Goal: Task Accomplishment & Management: Manage account settings

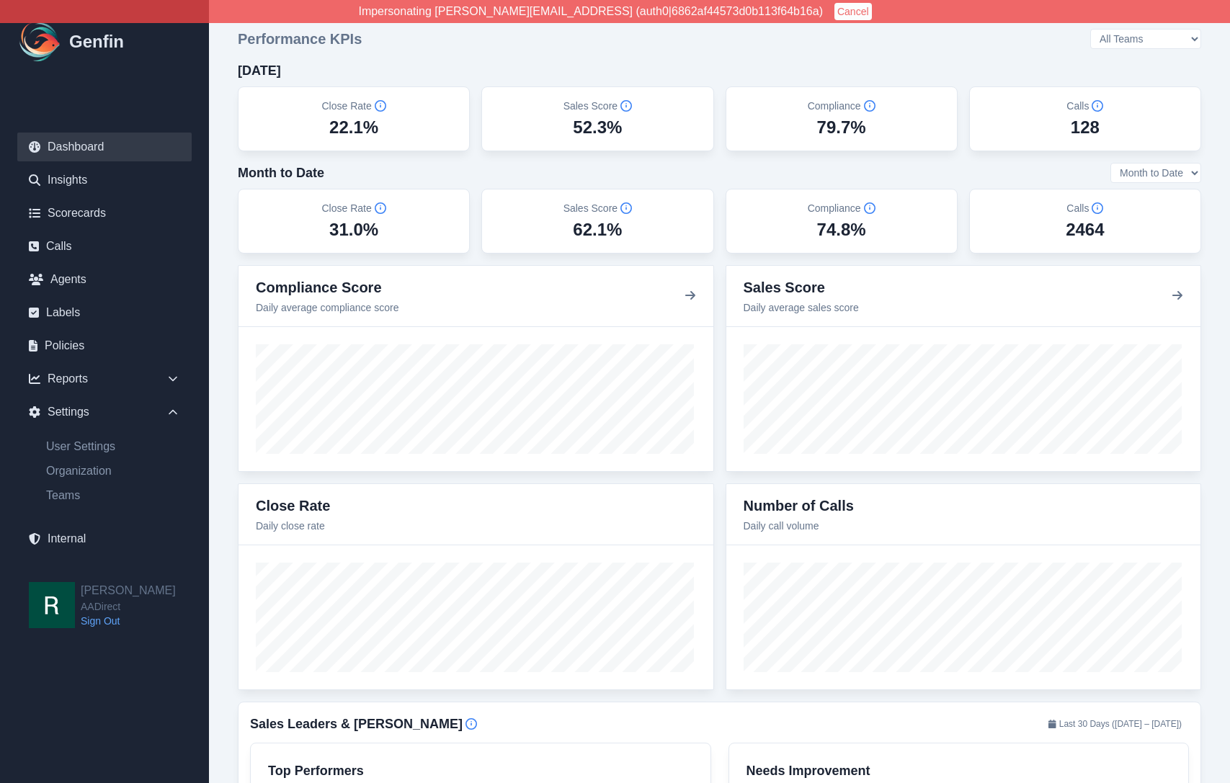
click at [83, 214] on link "Scorecards" at bounding box center [104, 213] width 174 height 29
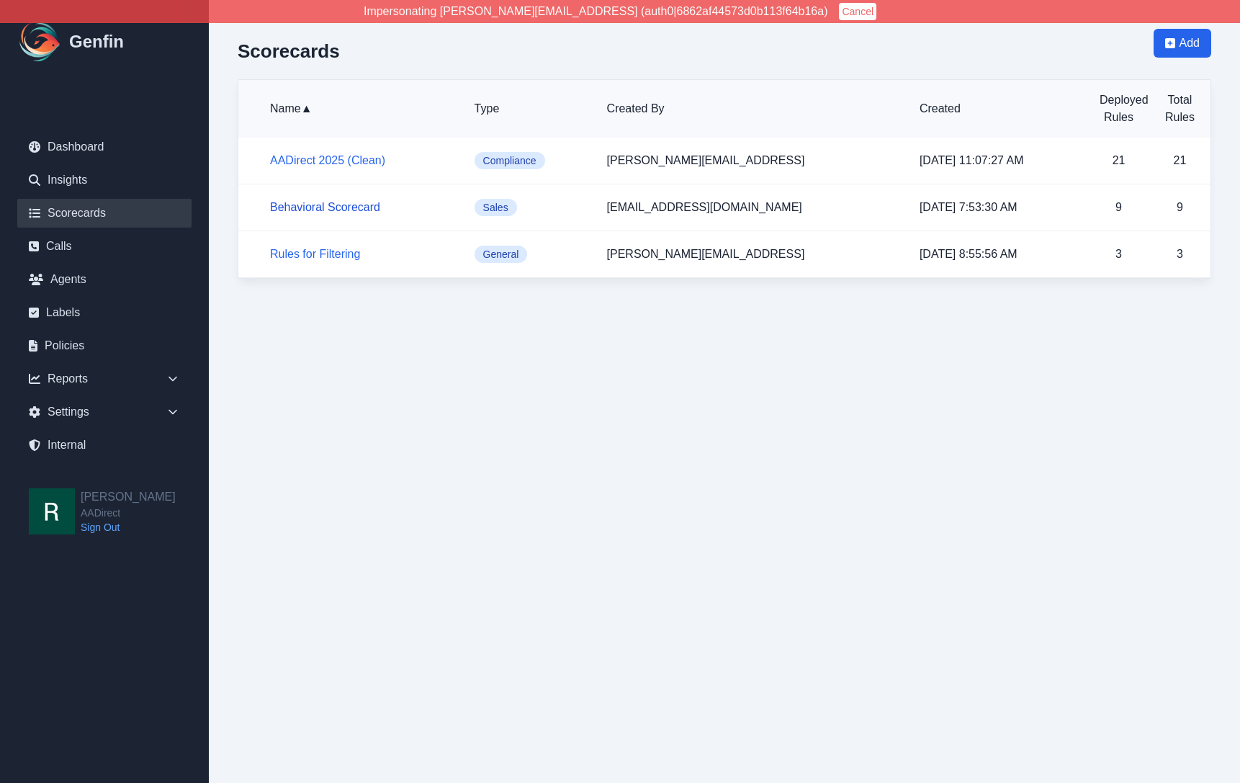
click at [346, 203] on link "Behavioral Scorecard" at bounding box center [325, 207] width 110 height 12
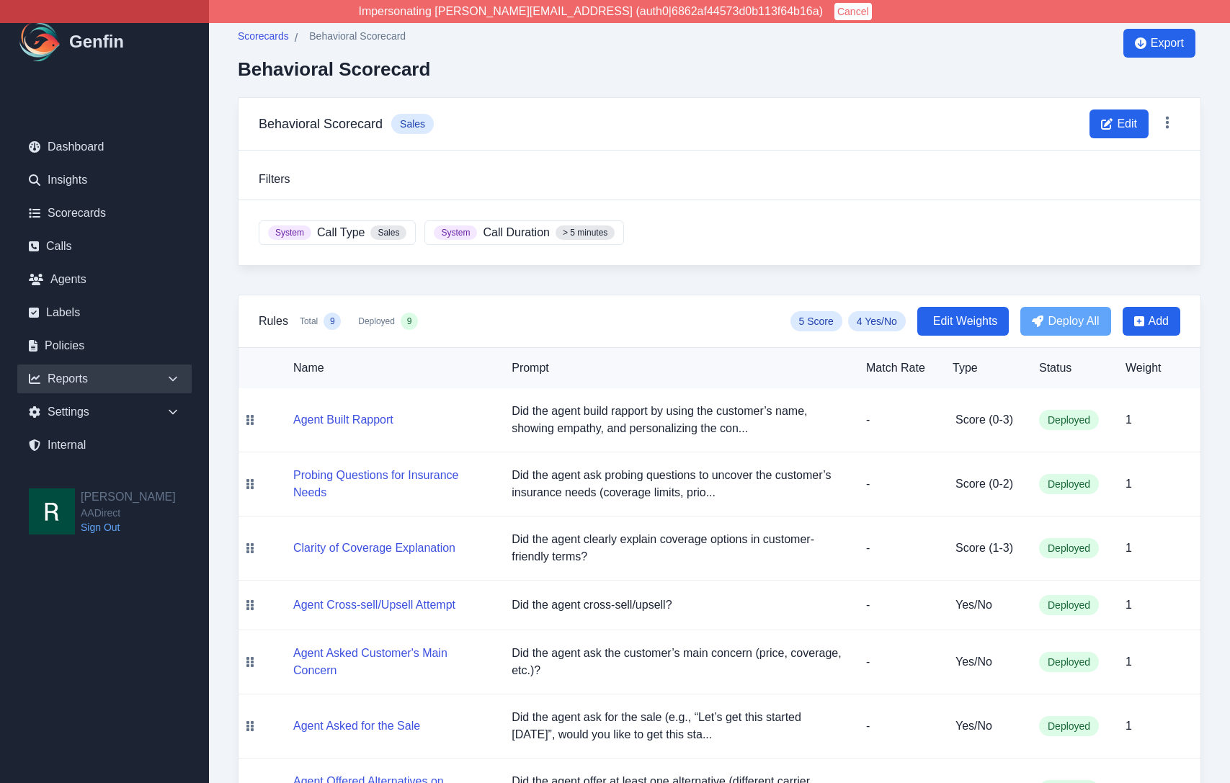
click at [162, 371] on div "Reports" at bounding box center [104, 378] width 174 height 29
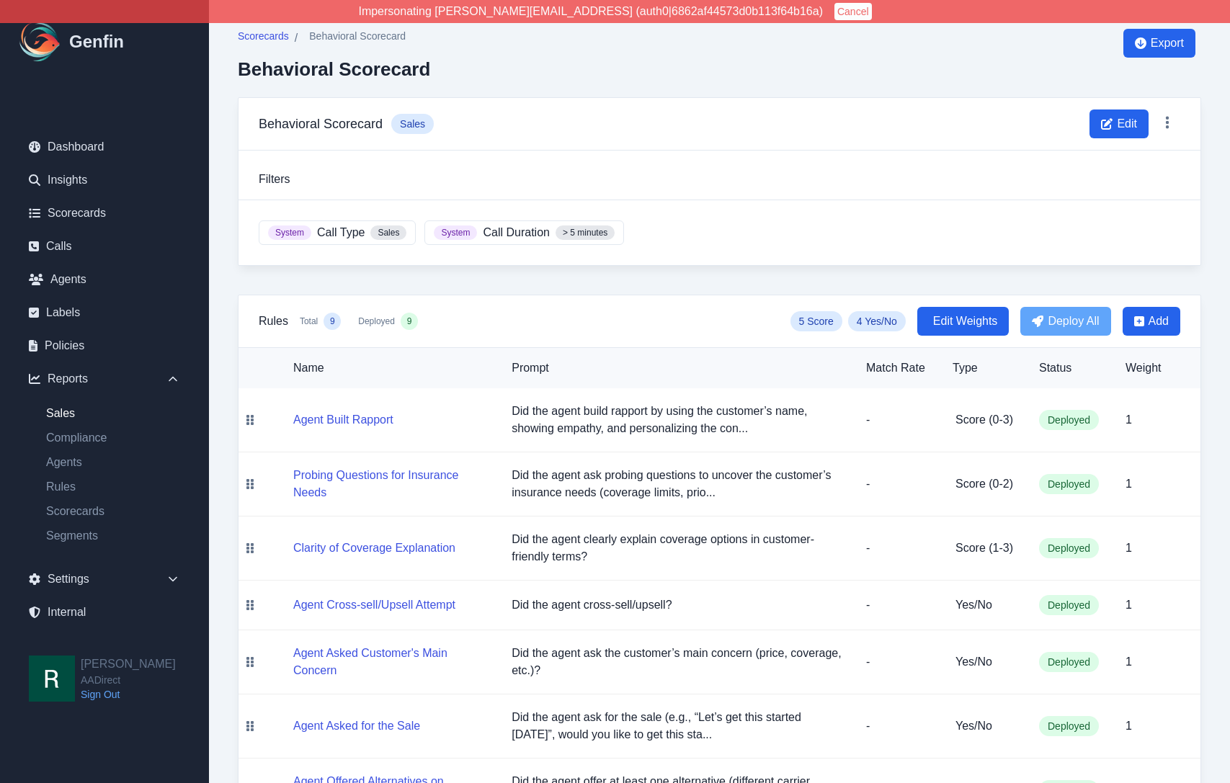
click at [62, 413] on link "Sales" at bounding box center [113, 413] width 157 height 17
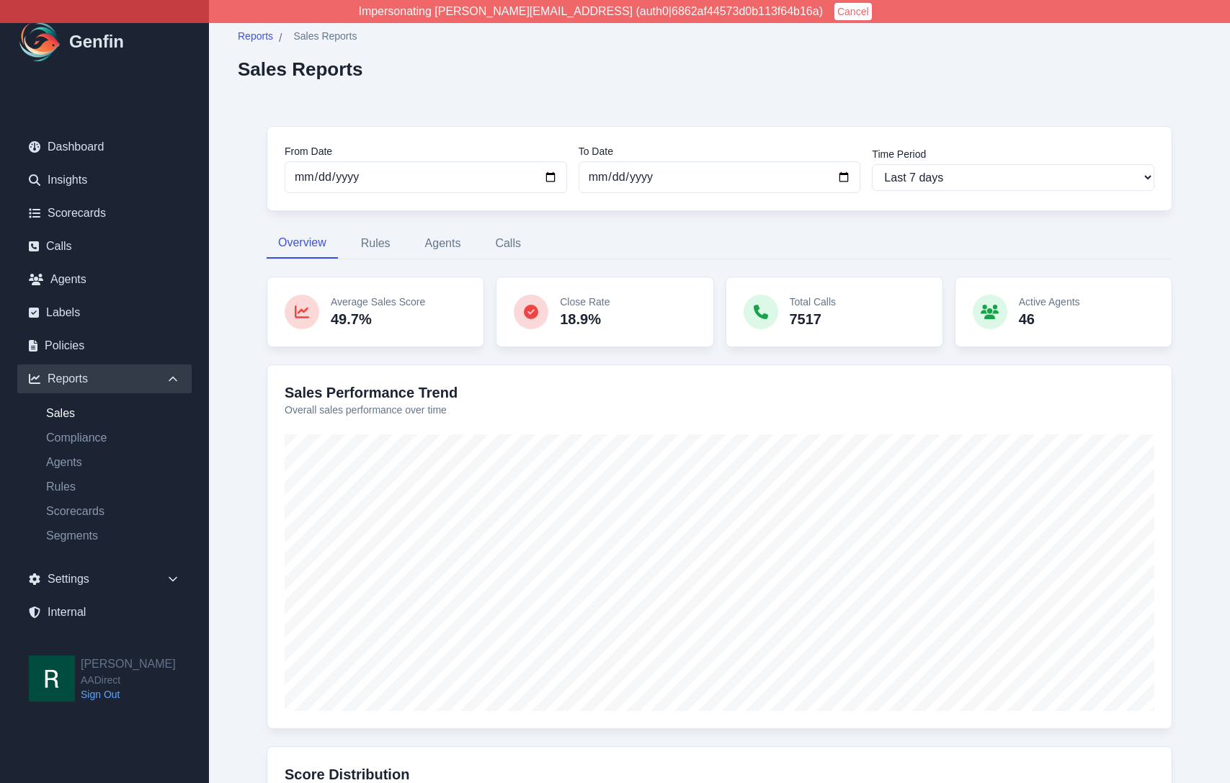
click at [249, 360] on div "From Date 2025-09-23 To Date 2025-09-30 Time Period Last 7 days Last 14 days La…" at bounding box center [719, 627] width 963 height 1060
click at [81, 434] on link "Compliance" at bounding box center [113, 437] width 157 height 17
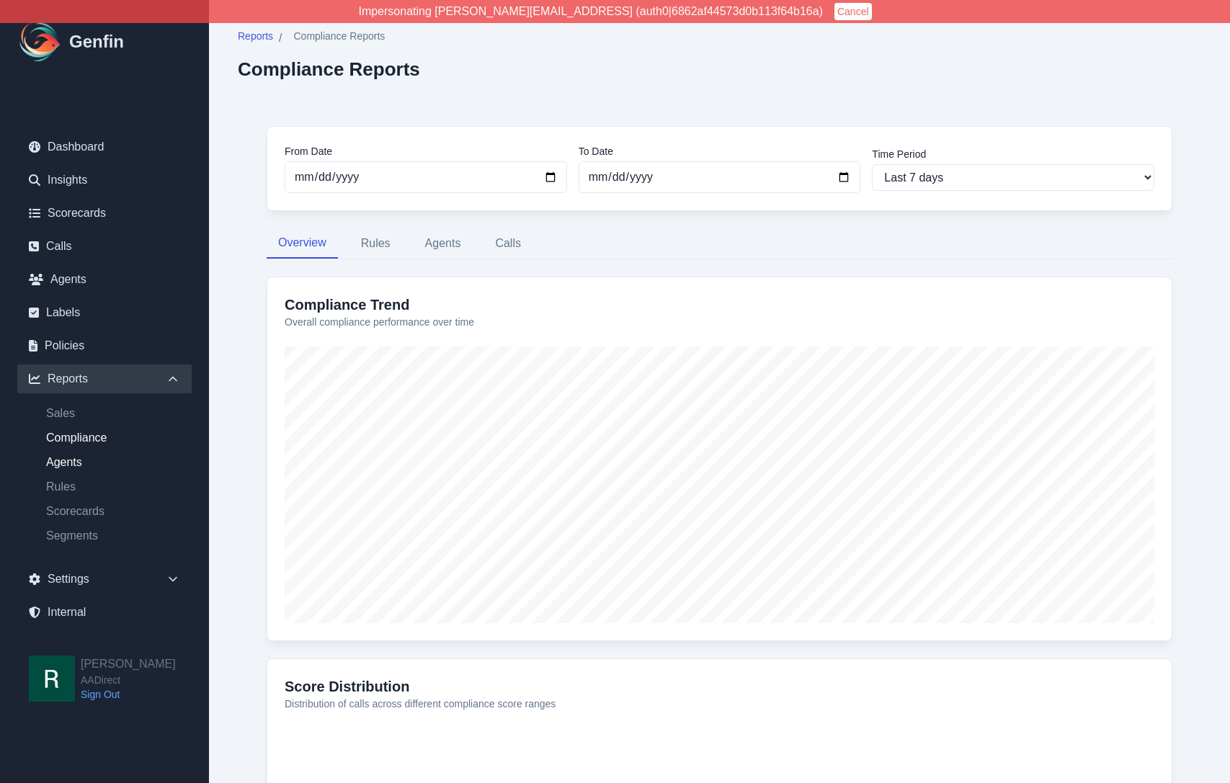
click at [71, 463] on link "Agents" at bounding box center [113, 462] width 157 height 17
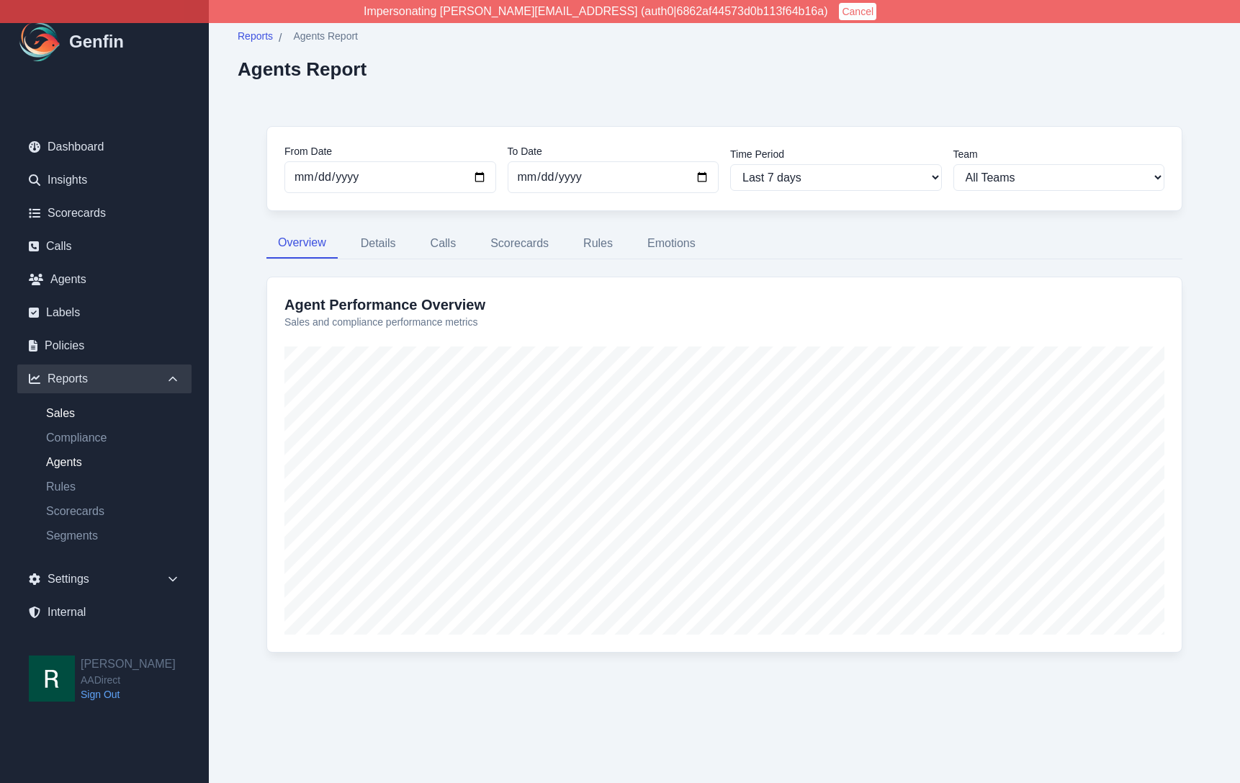
click at [67, 415] on link "Sales" at bounding box center [113, 413] width 157 height 17
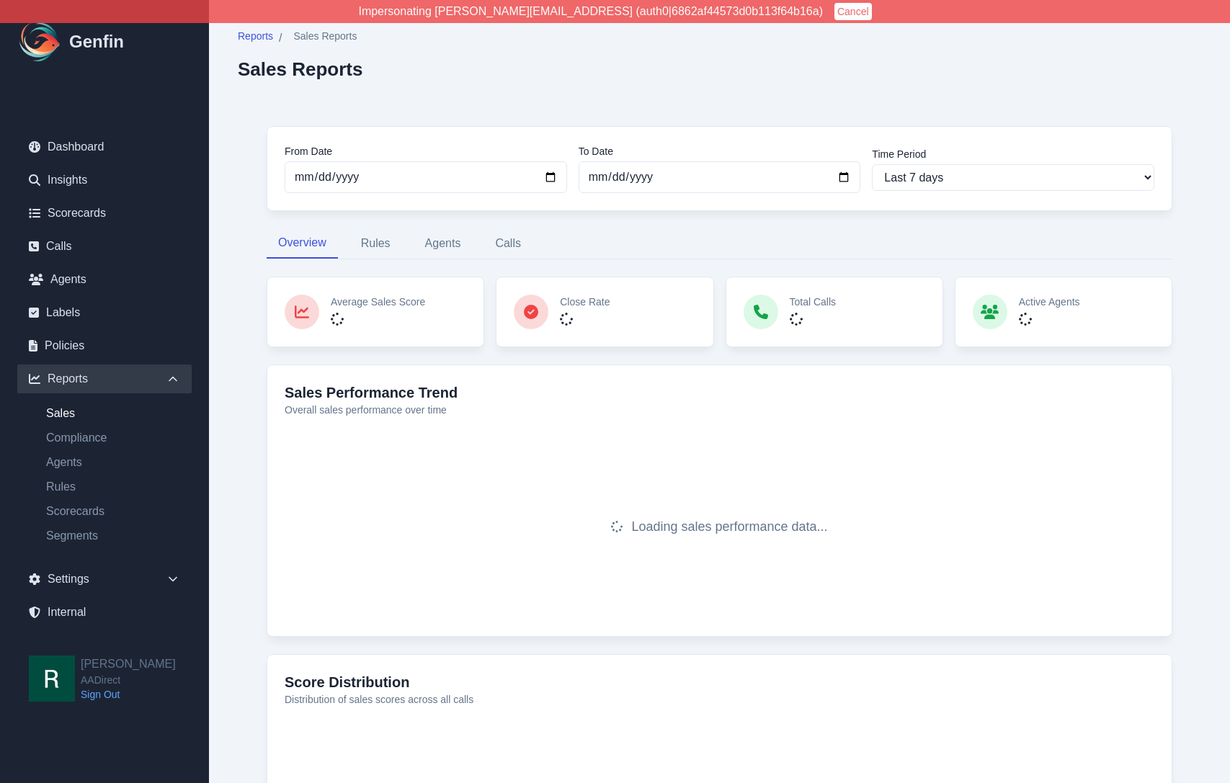
click at [265, 332] on div "From Date 2025-09-23 To Date 2025-09-30 Time Period Last 7 days Last 14 days La…" at bounding box center [719, 534] width 963 height 875
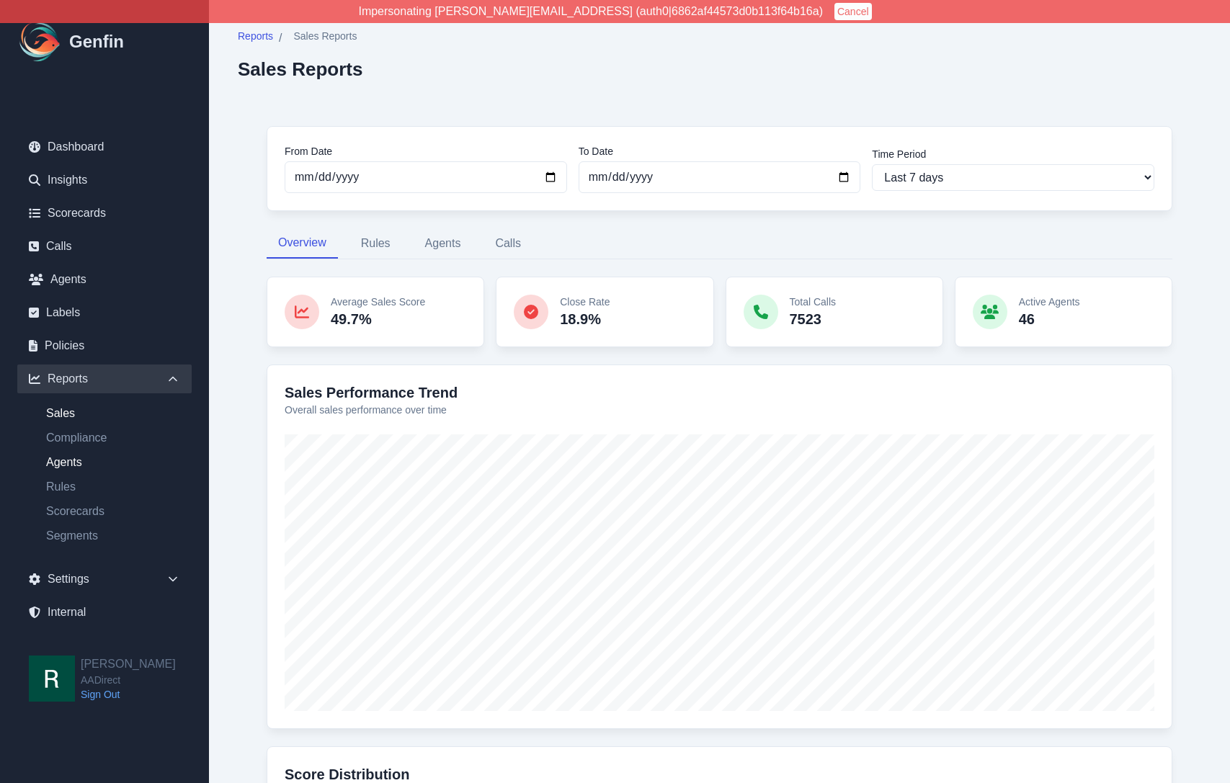
click at [72, 462] on link "Agents" at bounding box center [113, 462] width 157 height 17
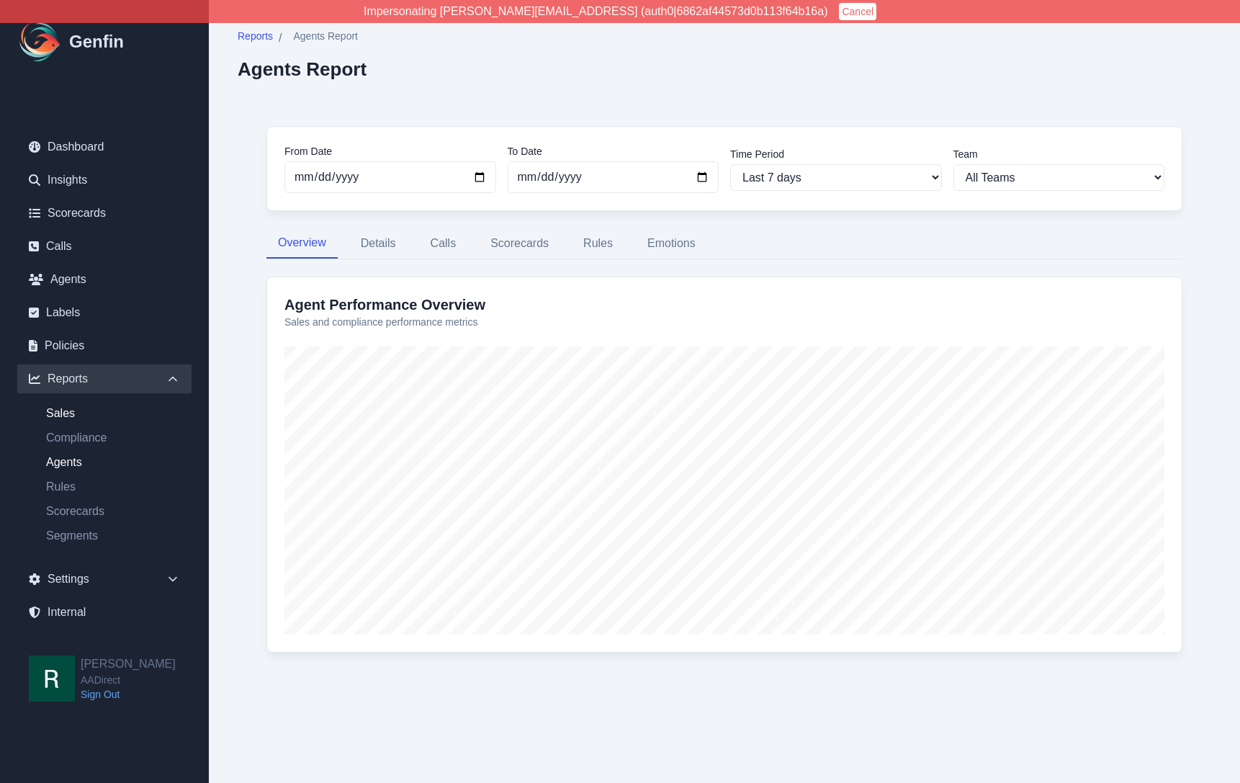
click at [59, 412] on link "Sales" at bounding box center [113, 413] width 157 height 17
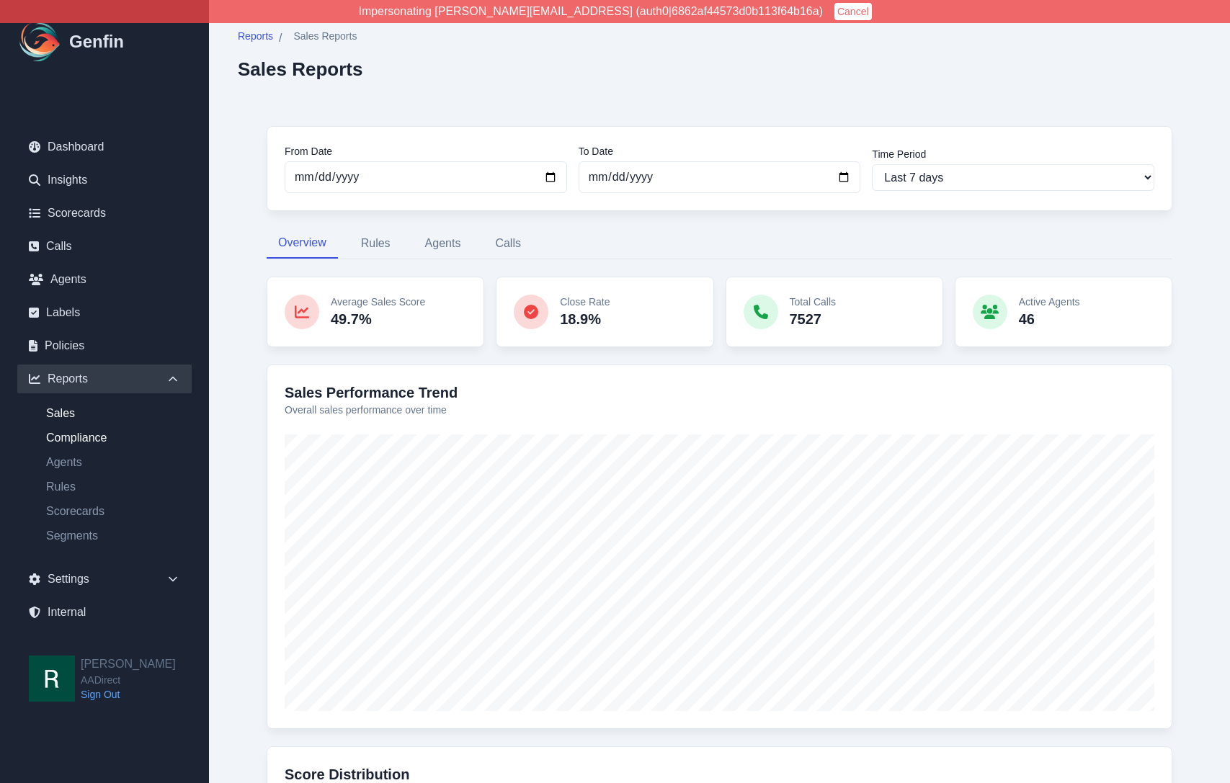
click at [92, 437] on link "Compliance" at bounding box center [113, 437] width 157 height 17
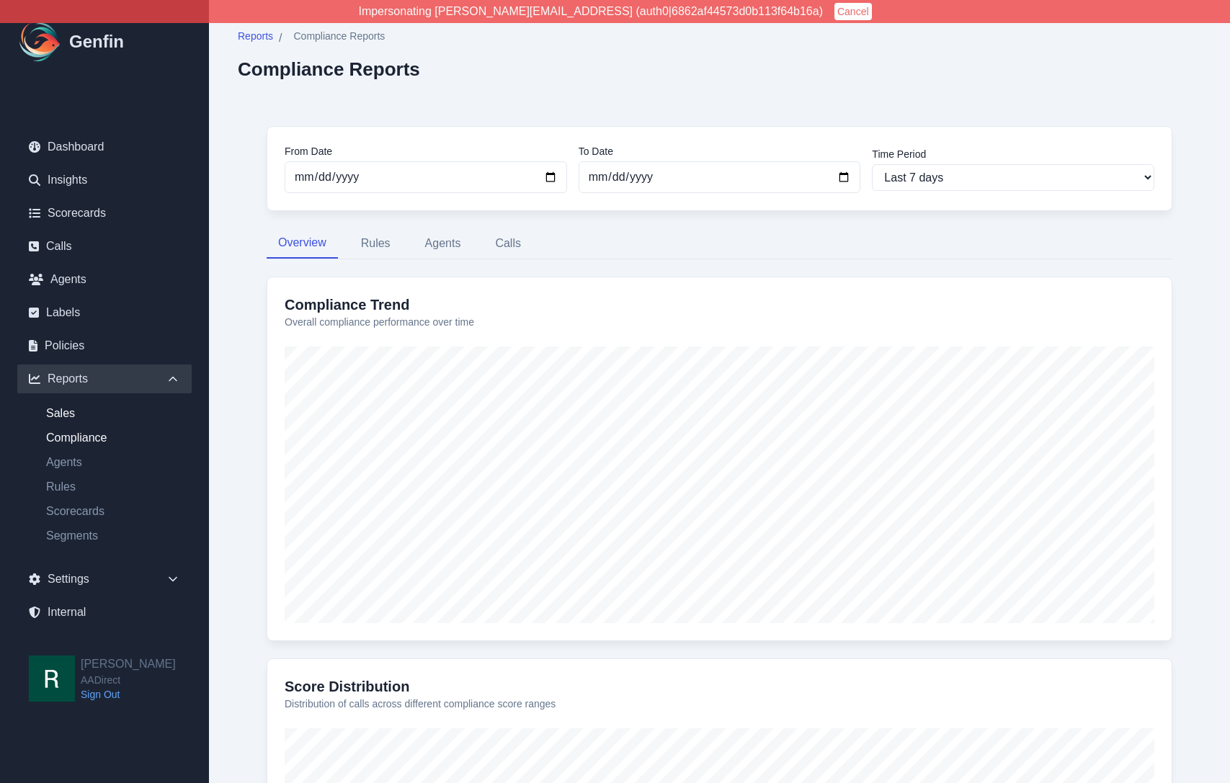
click at [67, 411] on link "Sales" at bounding box center [113, 413] width 157 height 17
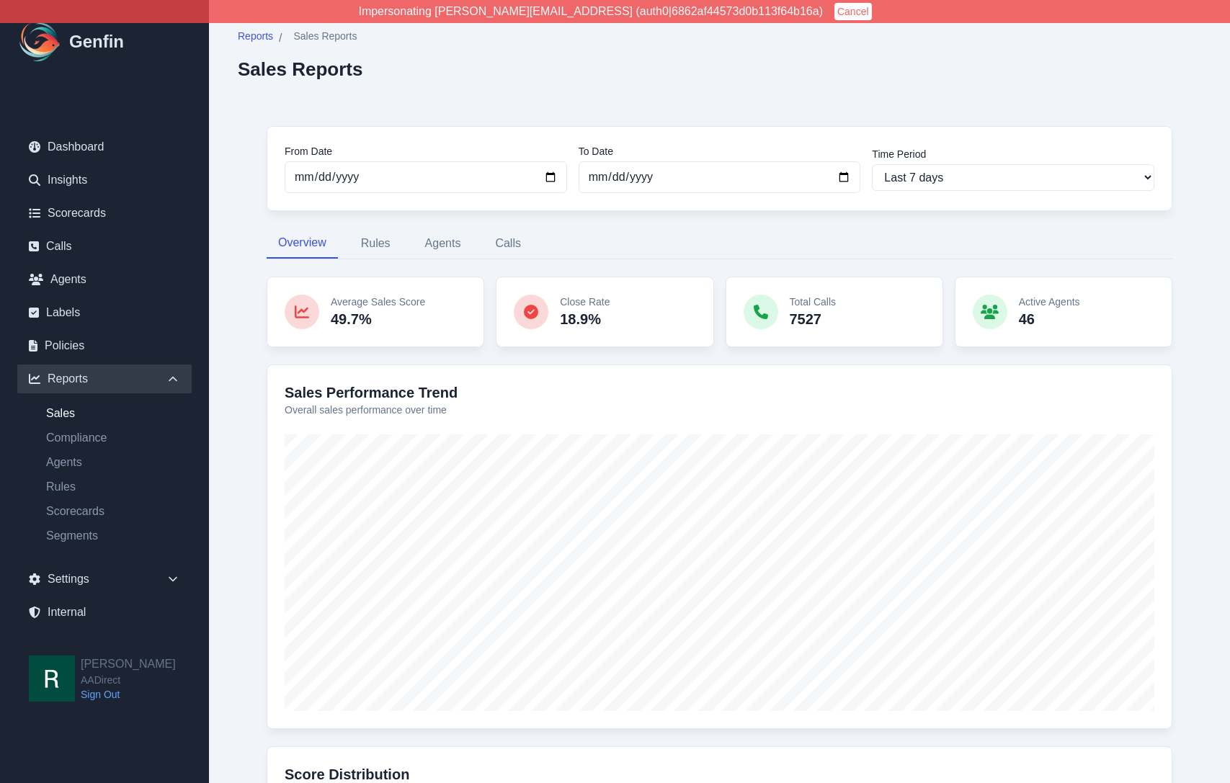
click at [242, 504] on div "From Date 2025-09-23 To Date 2025-09-30 Time Period Last 7 days Last 14 days La…" at bounding box center [719, 627] width 963 height 1060
click at [241, 506] on div "From Date 2025-09-23 To Date 2025-09-30 Time Period Last 7 days Last 14 days La…" at bounding box center [719, 627] width 963 height 1060
click at [240, 507] on div "From Date 2025-09-23 To Date 2025-09-30 Time Period Last 7 days Last 14 days La…" at bounding box center [719, 627] width 963 height 1060
click at [241, 507] on div "From Date 2025-09-23 To Date 2025-09-30 Time Period Last 7 days Last 14 days La…" at bounding box center [719, 627] width 963 height 1060
click at [86, 208] on link "Scorecards" at bounding box center [104, 213] width 174 height 29
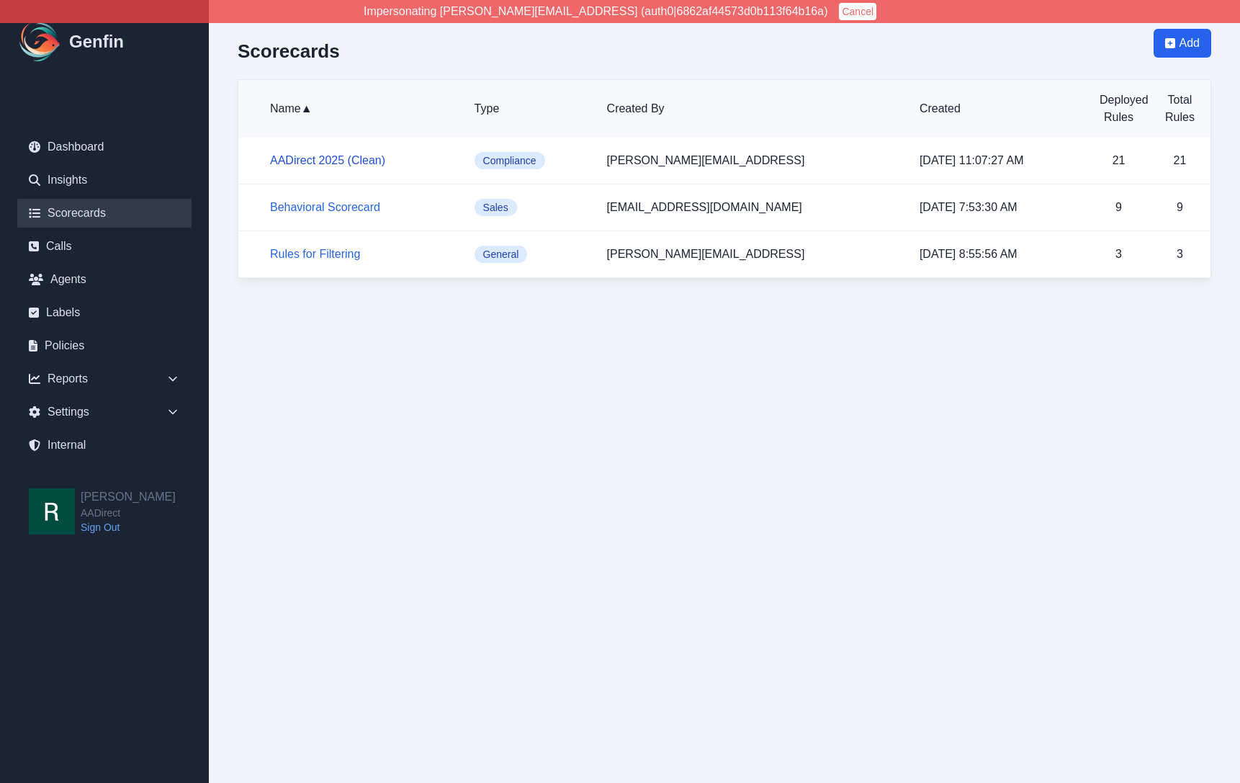
click at [322, 158] on link "AADirect 2025 (Clean)" at bounding box center [327, 160] width 115 height 12
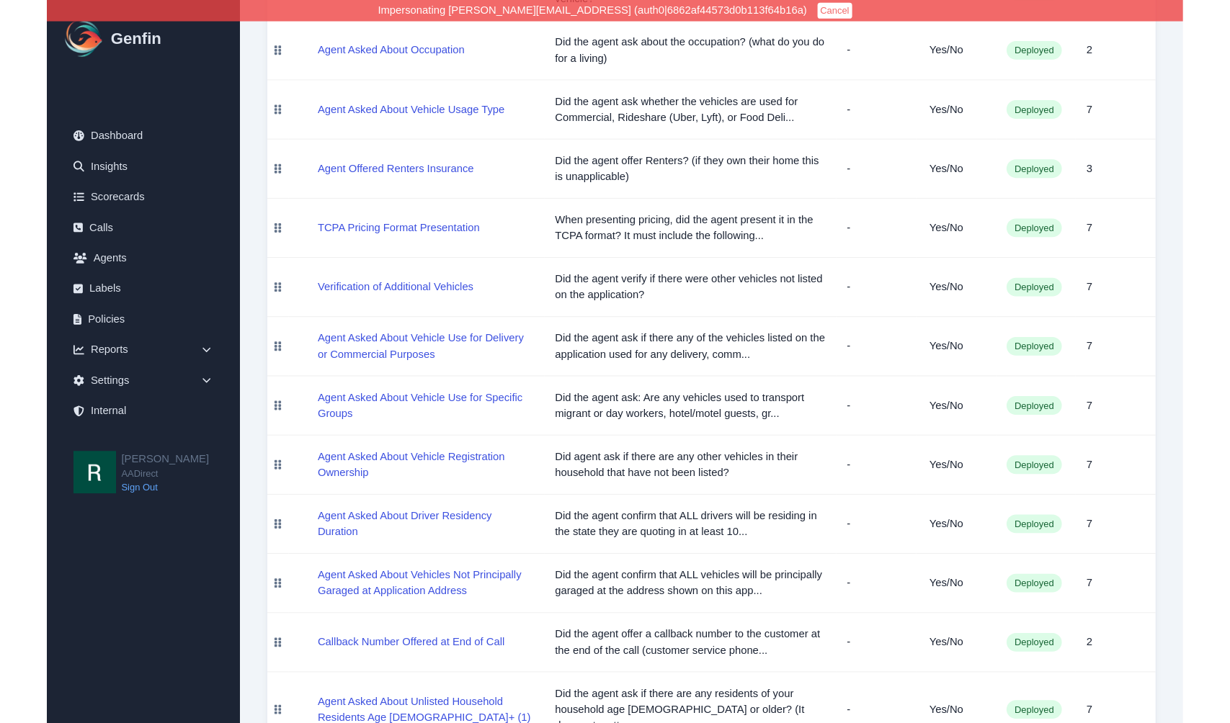
scroll to position [1017, 0]
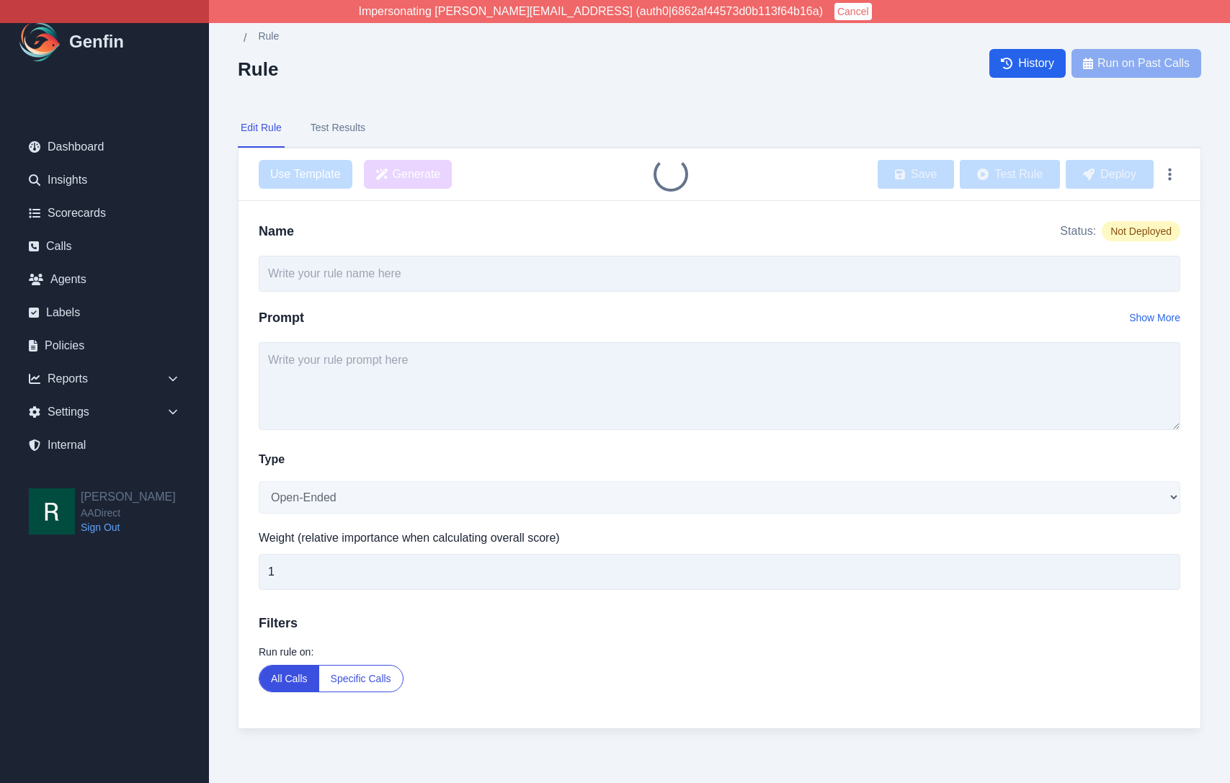
type input "Agent Asked About Unlisted Household Residents Age [DEMOGRAPHIC_DATA]+ (1)"
select select "Yes/No"
type input "7"
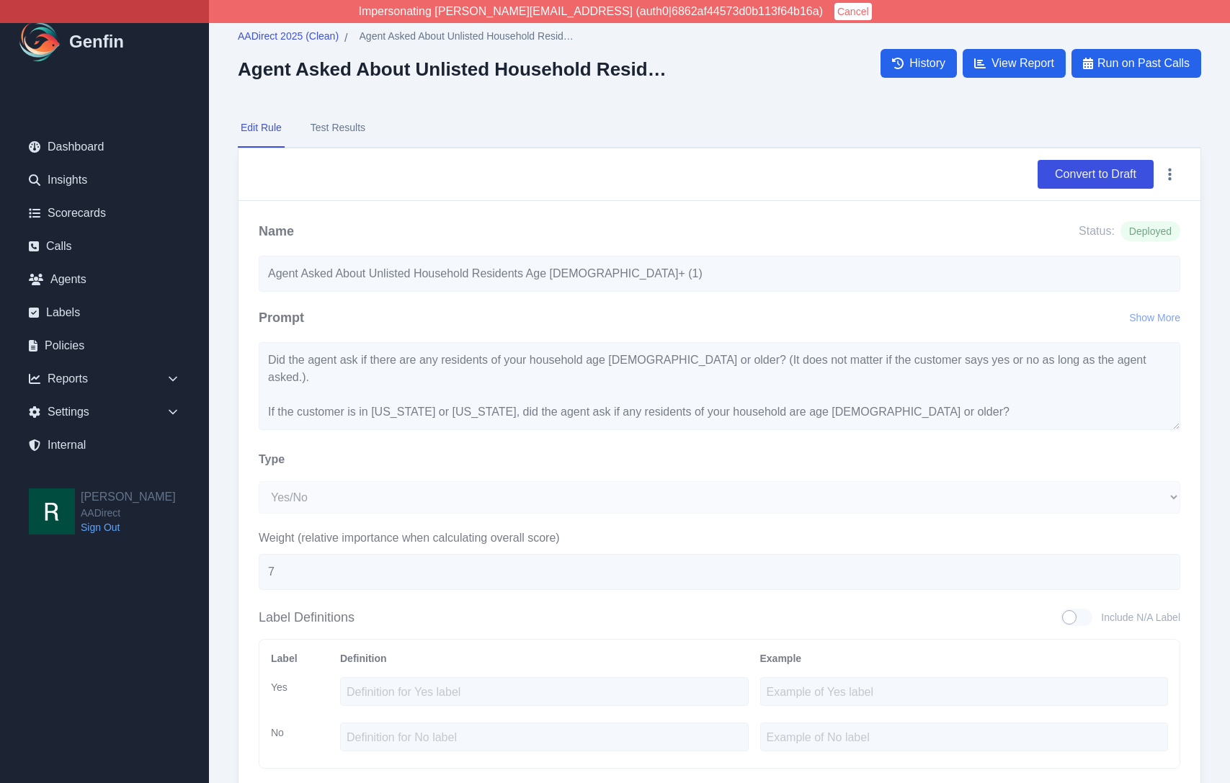
click at [243, 425] on div "Name Status: Deployed Agent Asked About Unlisted Household Residents Age [DEMOG…" at bounding box center [719, 619] width 962 height 837
click at [256, 452] on div "Name Status: Deployed Agent Asked About Unlisted Household Residents Age 14+ (1…" at bounding box center [719, 619] width 962 height 837
click at [220, 375] on div "AADirect 2025 (Clean) / Agent Asked About Unlisted Household Residents Age 14+ …" at bounding box center [719, 548] width 1021 height 1096
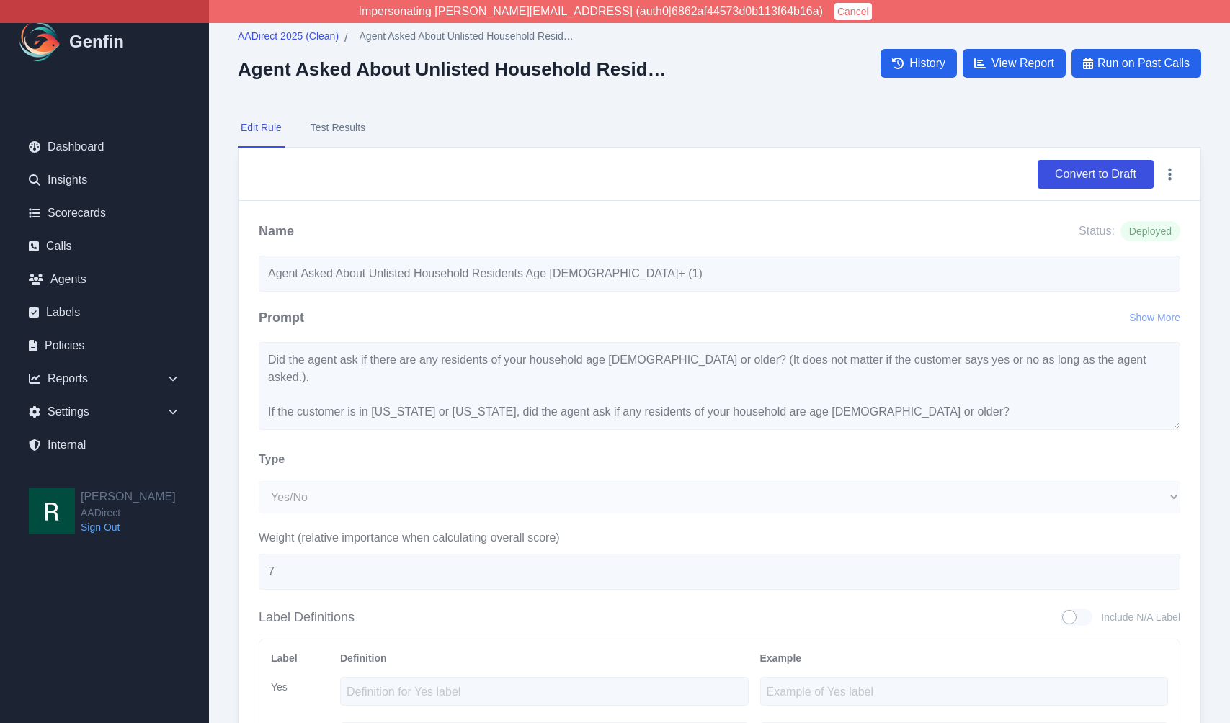
scroll to position [3, 0]
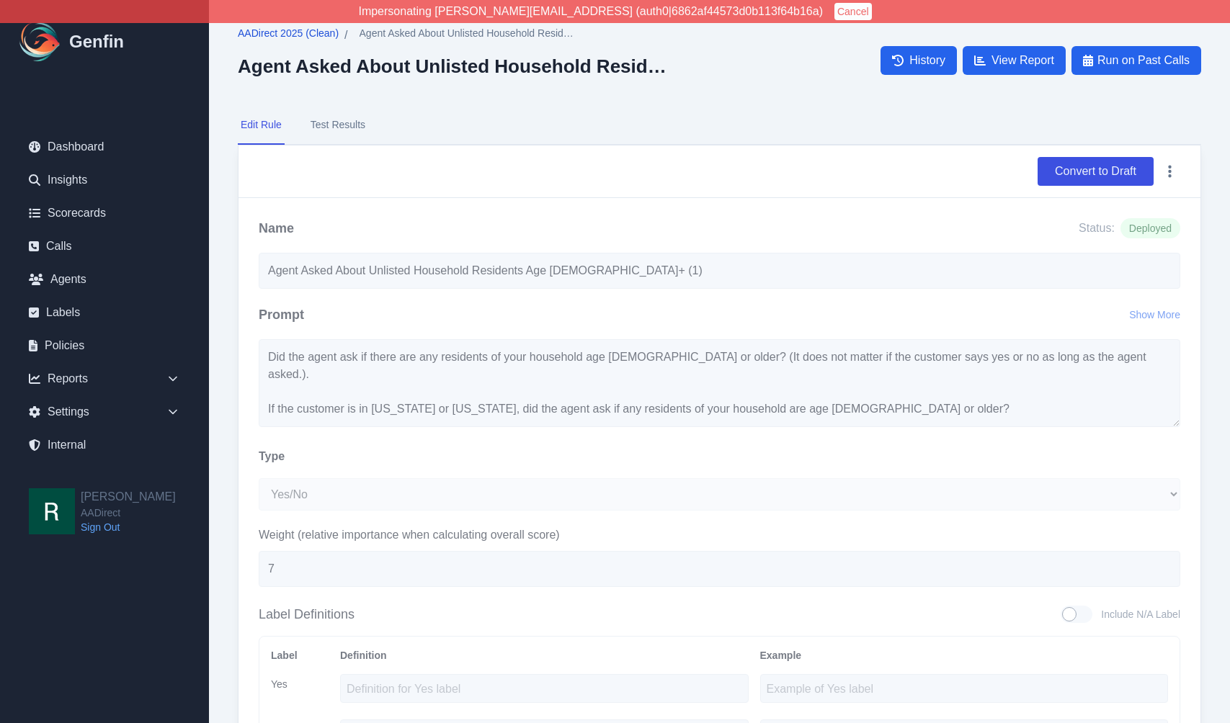
click at [297, 31] on span "AADirect 2025 (Clean)" at bounding box center [288, 33] width 101 height 14
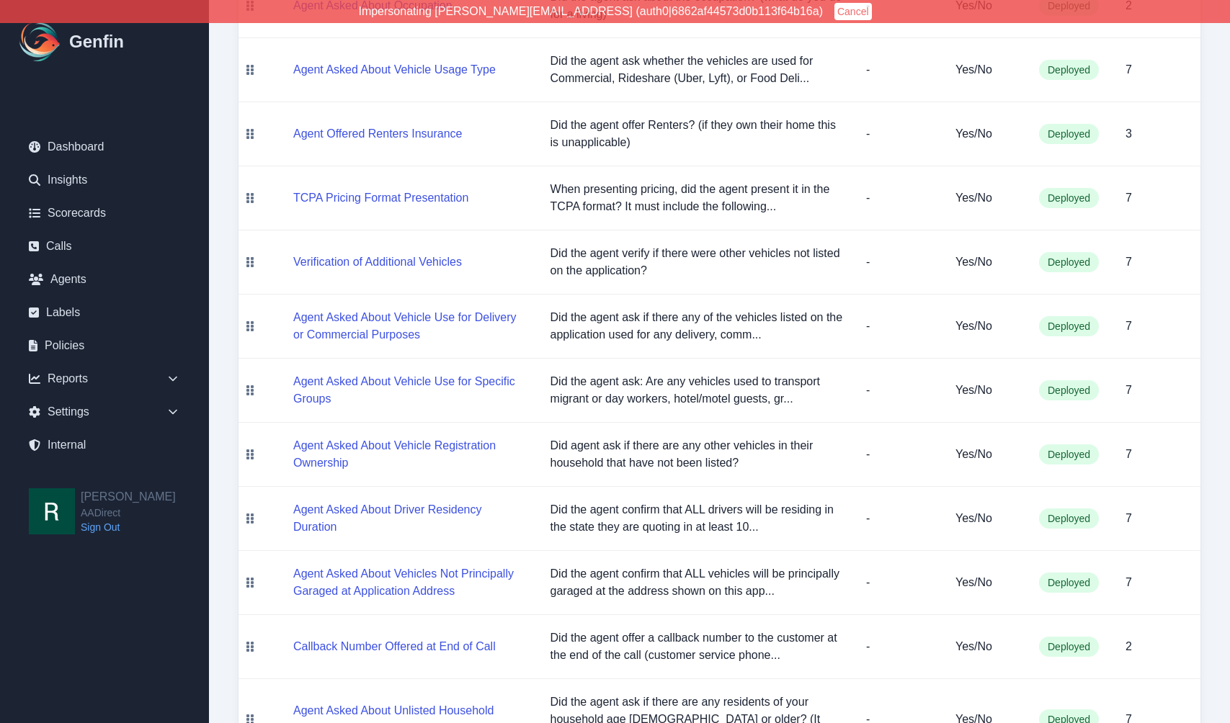
scroll to position [1077, 0]
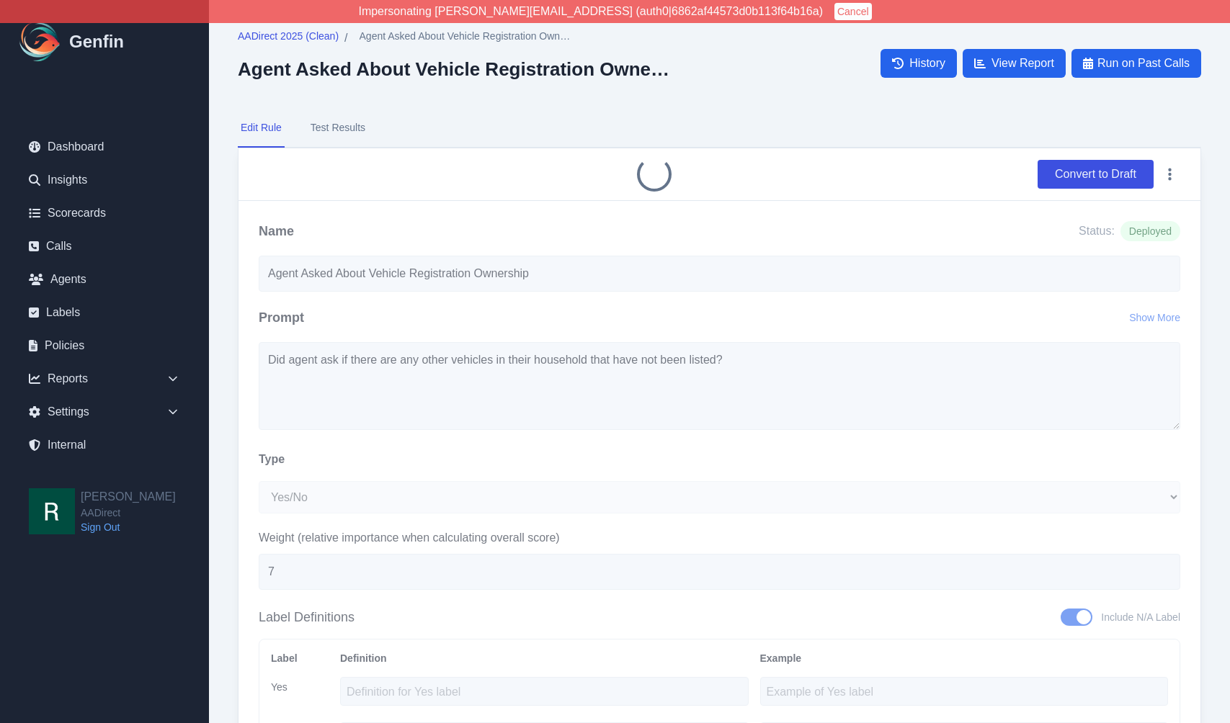
select select "Yes/No"
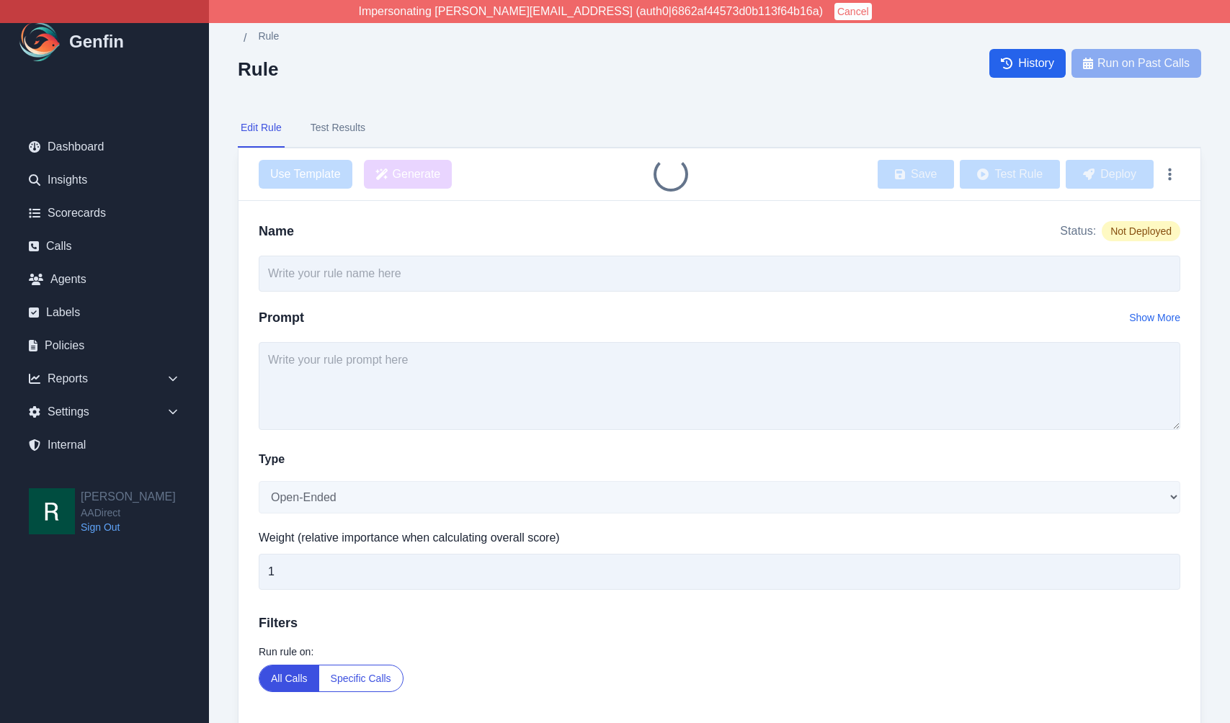
type input "Agent Asked About Vehicle Use for Specific Groups"
select select "Yes/No"
type input "7"
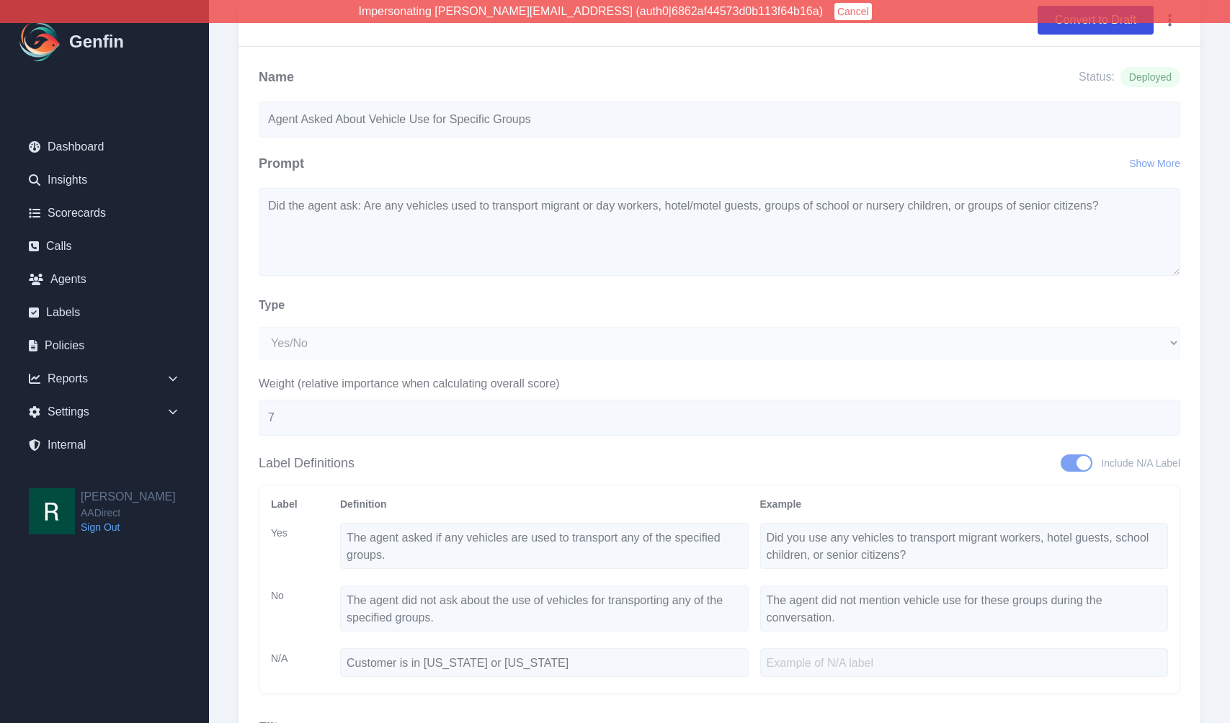
scroll to position [156, 0]
click at [326, 663] on div "Label Definition Example Yes The agent asked if any vehicles are used to transp…" at bounding box center [719, 587] width 897 height 185
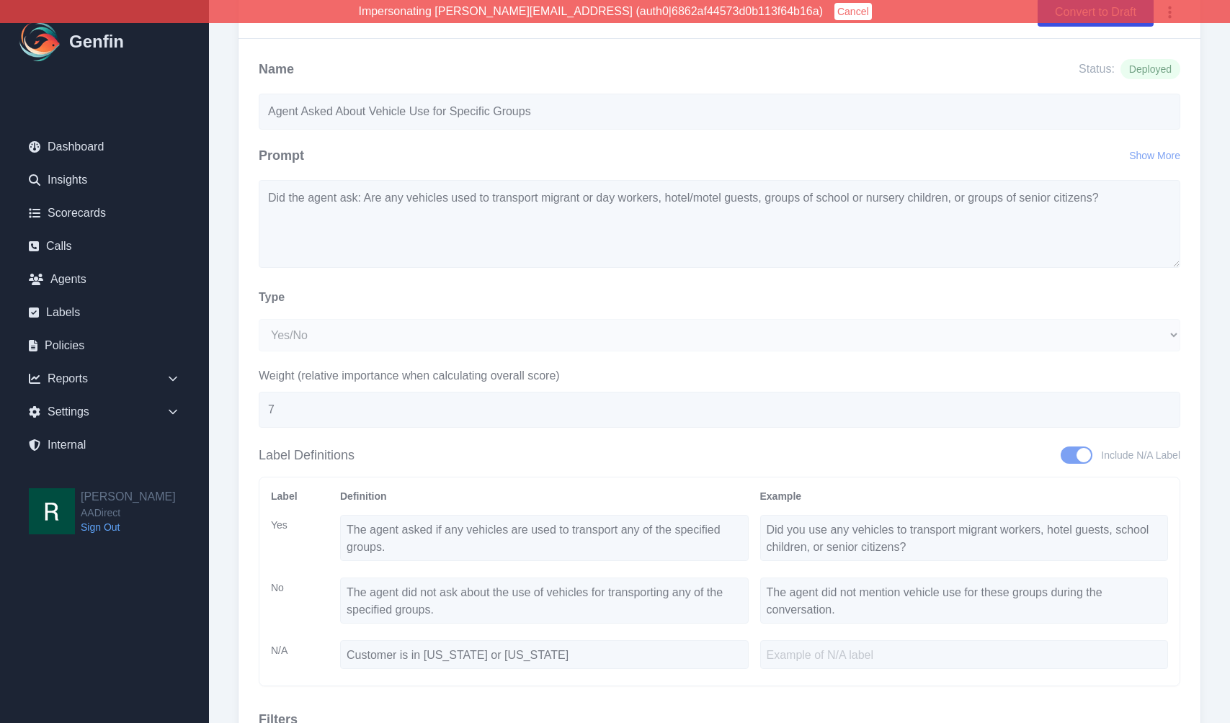
scroll to position [73, 0]
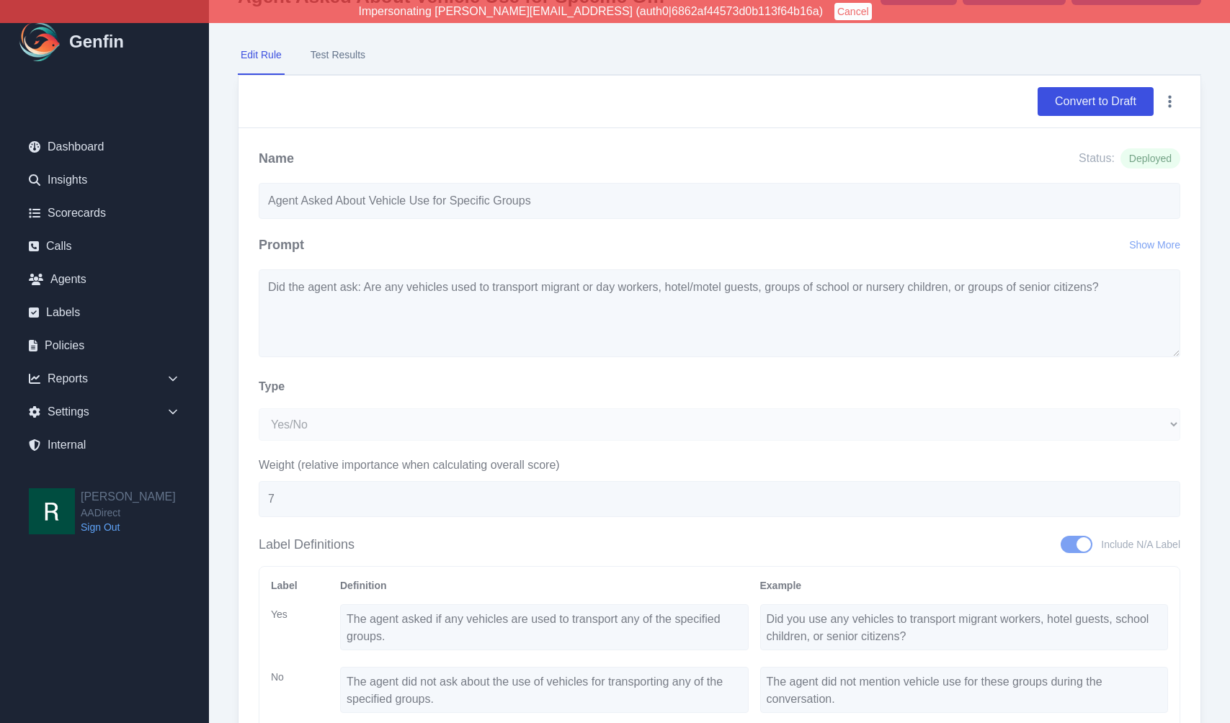
click at [344, 53] on button "Test Results" at bounding box center [338, 55] width 61 height 39
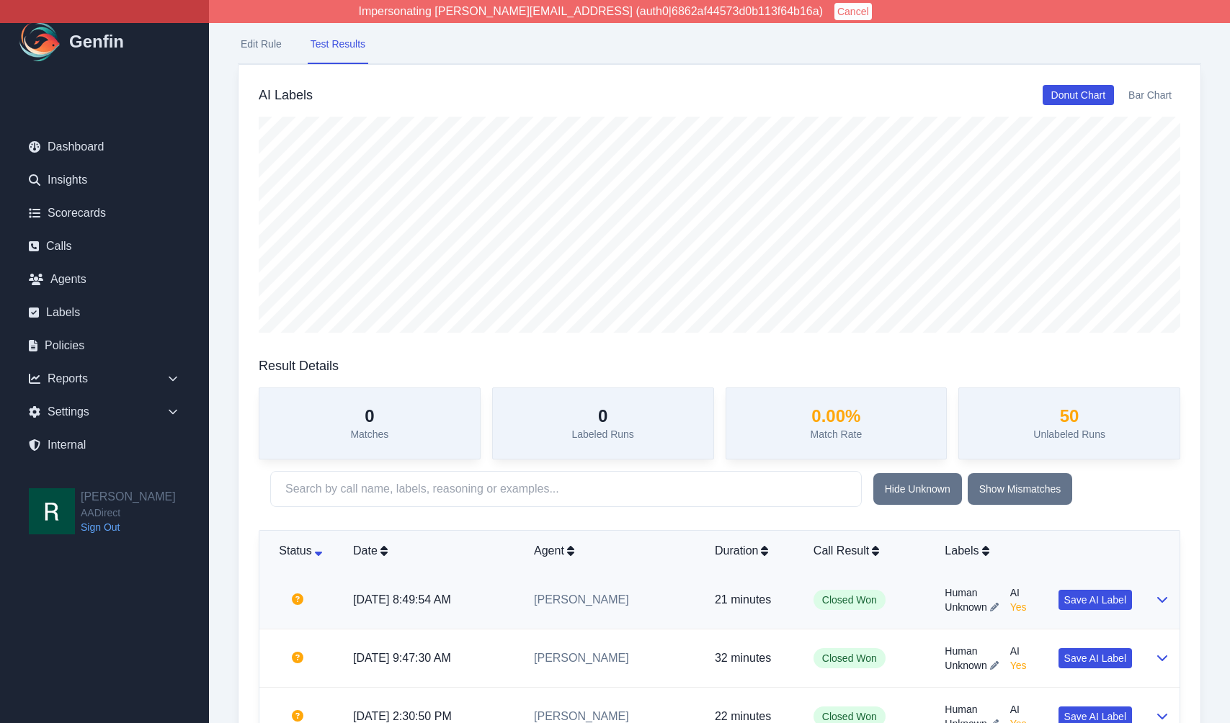
scroll to position [178, 0]
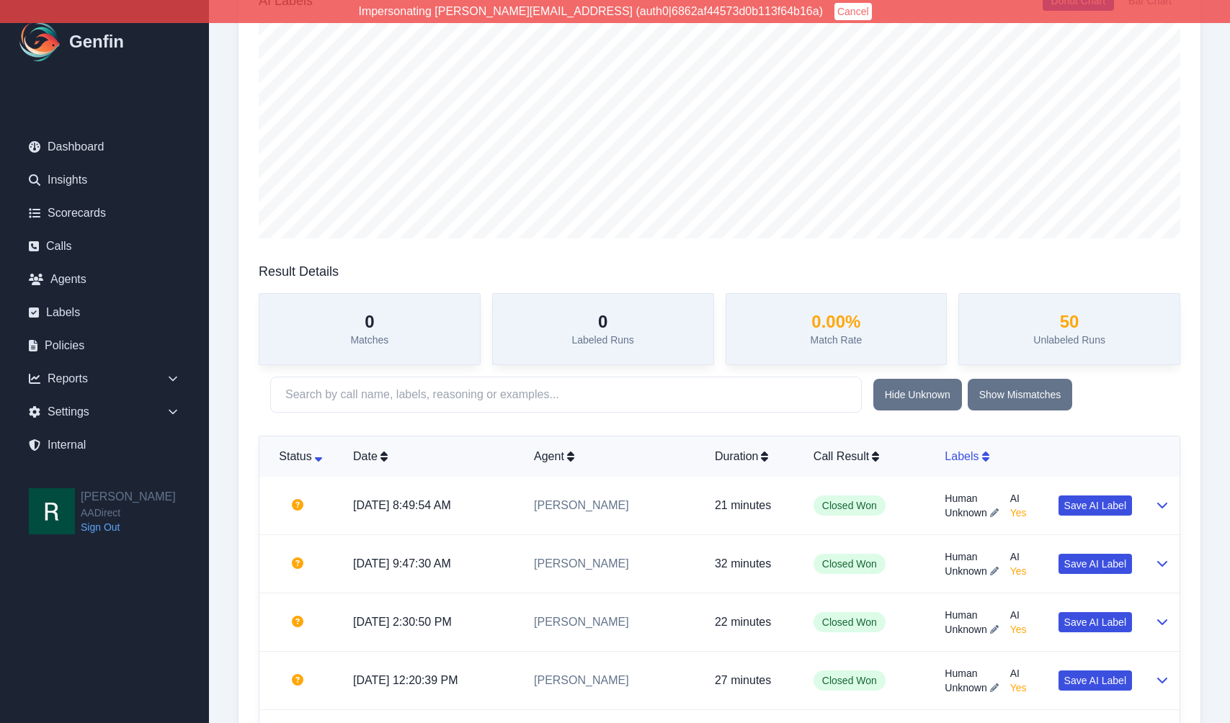
click at [980, 452] on div "Labels" at bounding box center [1037, 456] width 187 height 17
click at [975, 450] on div "Labels" at bounding box center [1037, 456] width 187 height 17
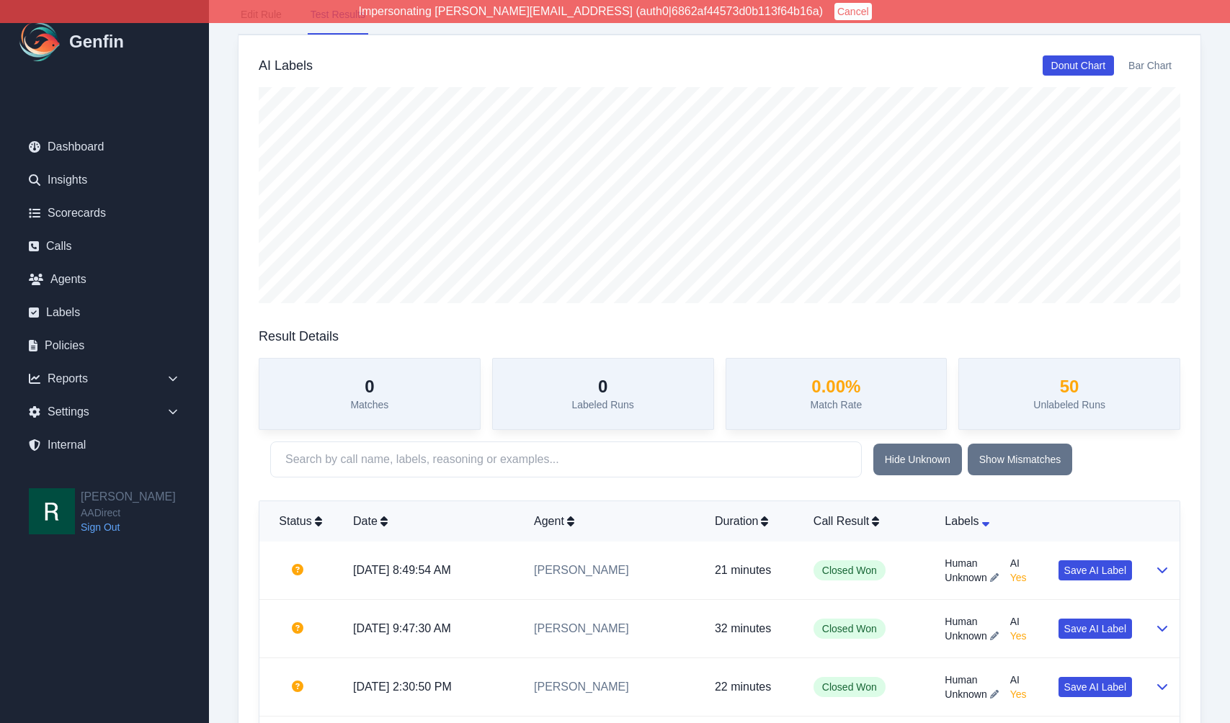
scroll to position [0, 0]
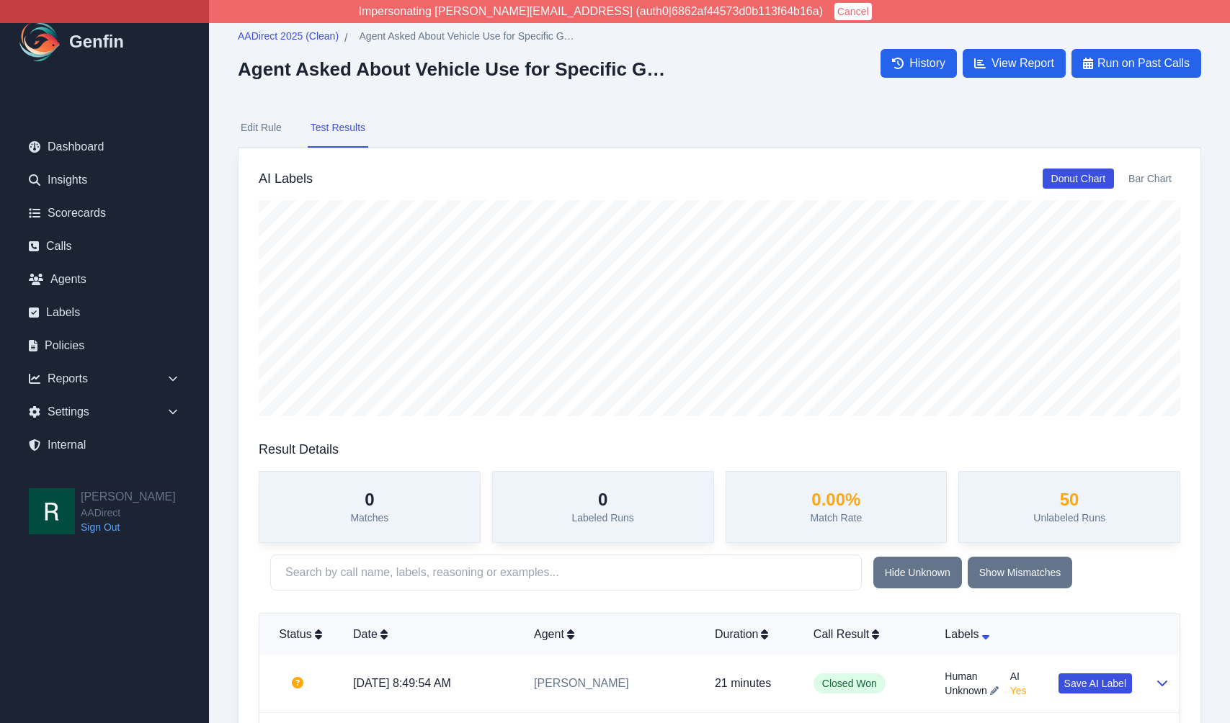
click at [260, 121] on button "Edit Rule" at bounding box center [261, 128] width 47 height 39
select select "Yes/No"
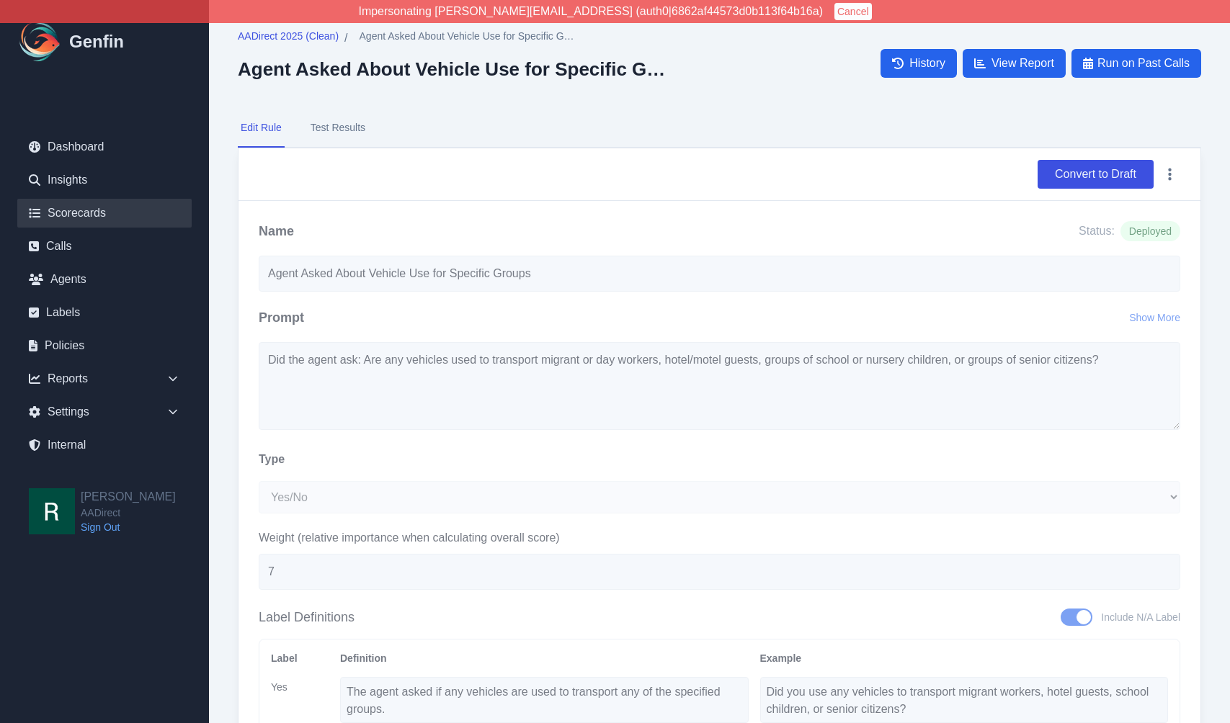
click at [96, 212] on link "Scorecards" at bounding box center [104, 213] width 174 height 29
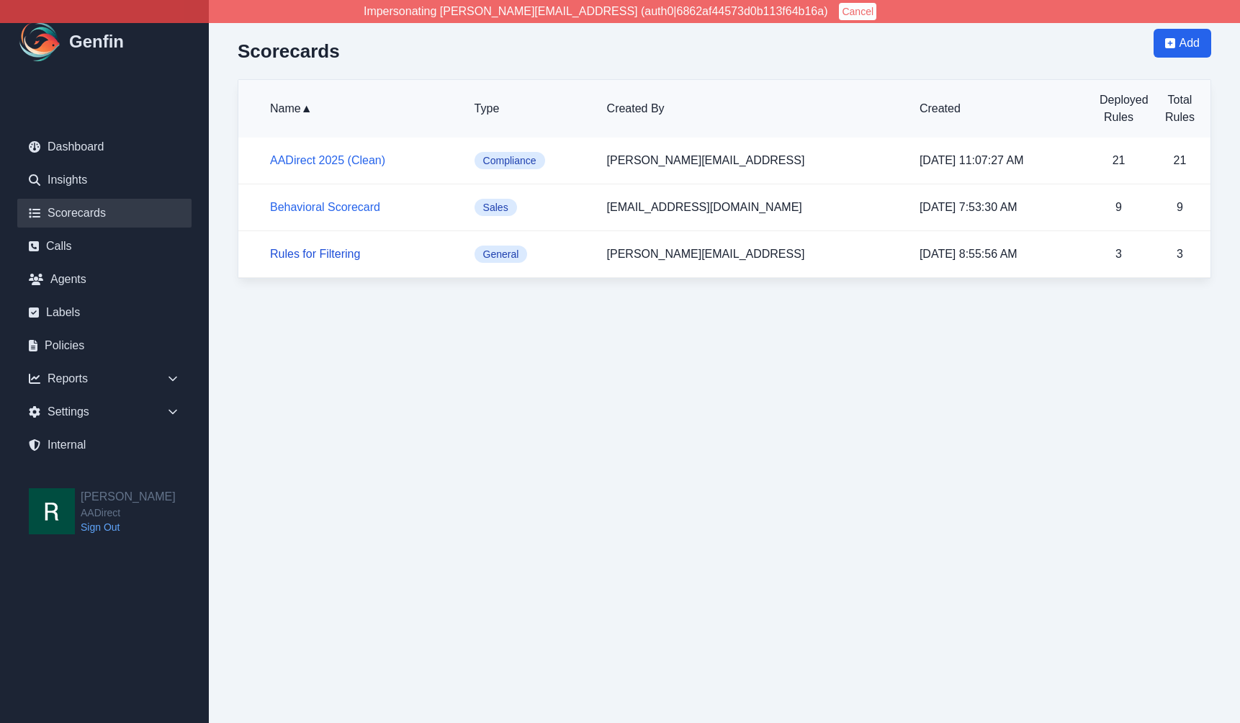
click at [324, 254] on link "Rules for Filtering" at bounding box center [315, 254] width 90 height 12
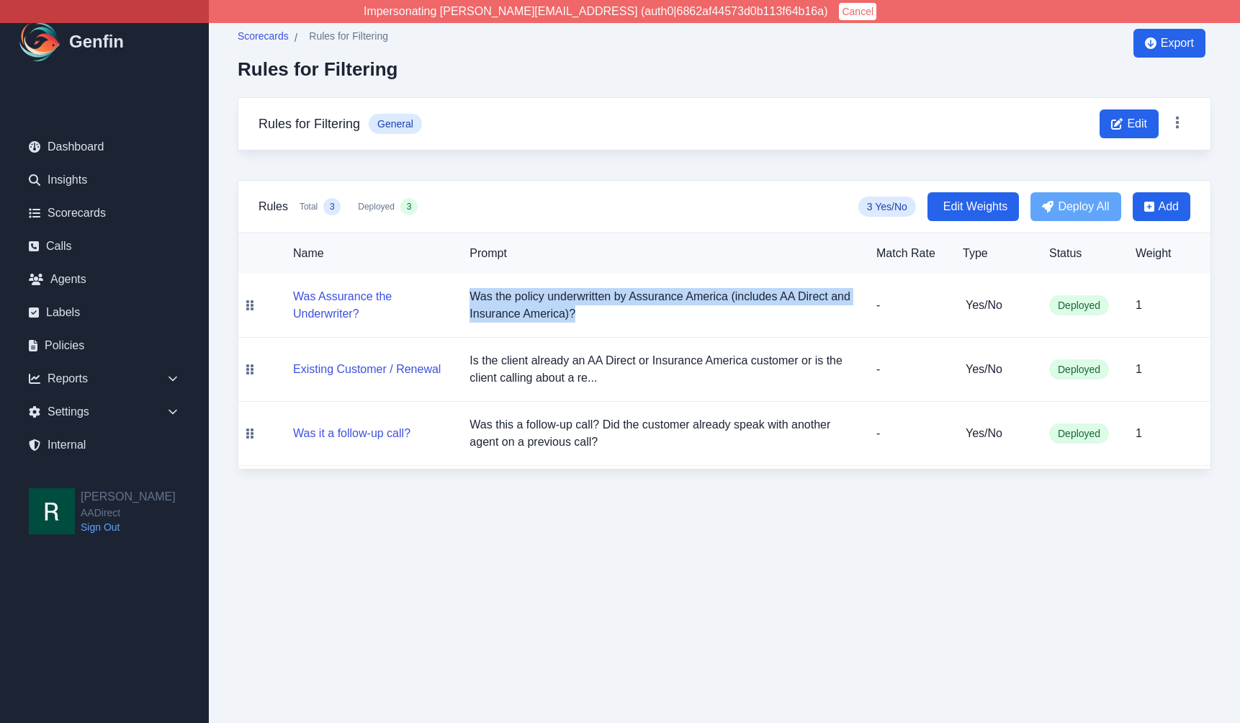
drag, startPoint x: 602, startPoint y: 316, endPoint x: 470, endPoint y: 295, distance: 133.5
click at [470, 295] on p "Was the policy underwritten by Assurance America (includes AA Direct and Insura…" at bounding box center [662, 305] width 384 height 35
click at [490, 300] on p "Was the policy underwritten by Assurance America (includes AA Direct and Insura…" at bounding box center [662, 305] width 384 height 35
drag, startPoint x: 643, startPoint y: 294, endPoint x: 725, endPoint y: 292, distance: 82.9
click at [725, 292] on p "Was the policy underwritten by Assurance America (includes AA Direct and Insura…" at bounding box center [662, 305] width 384 height 35
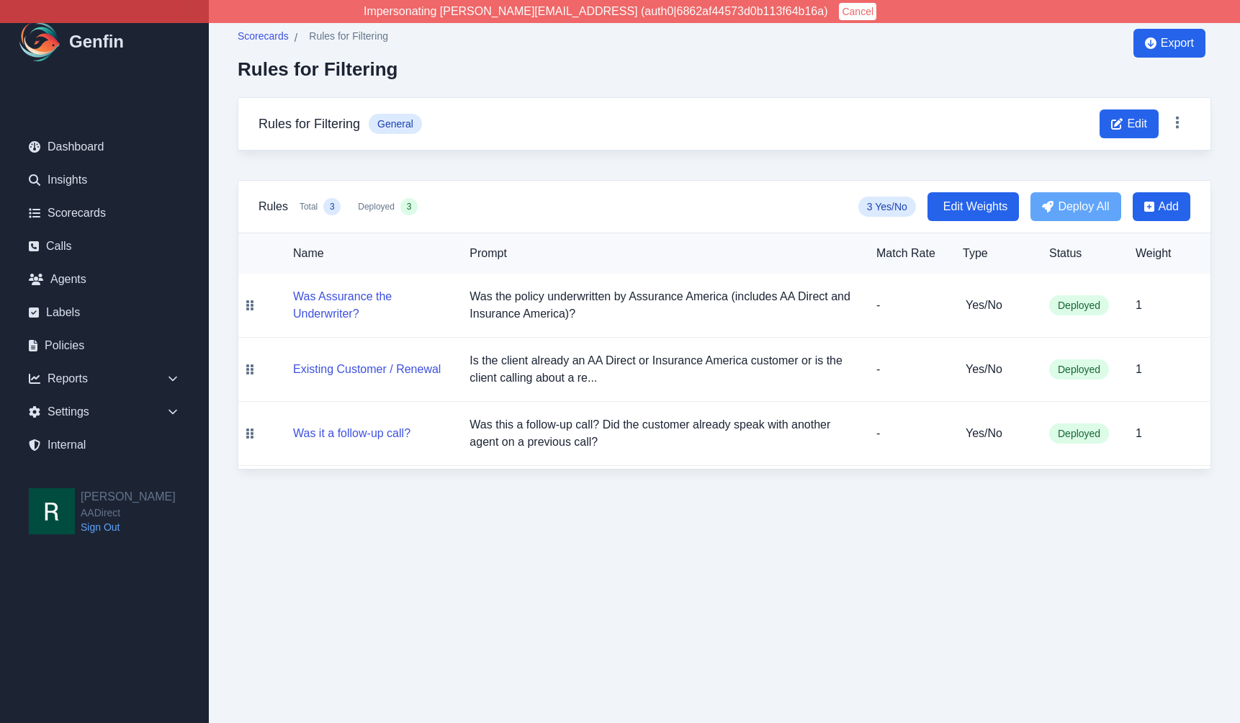
click at [652, 321] on p "Was the policy underwritten by Assurance America (includes AA Direct and Insura…" at bounding box center [662, 305] width 384 height 35
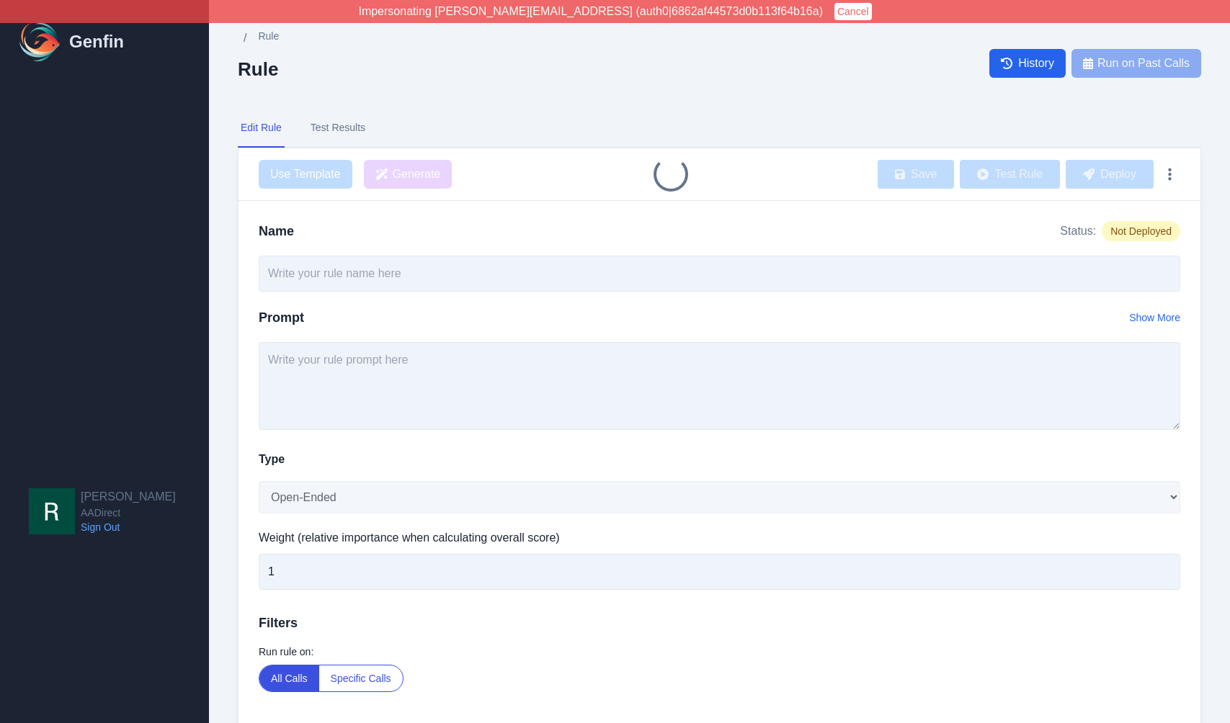
type input "Existing Customer / Renewal"
select select "Yes/No"
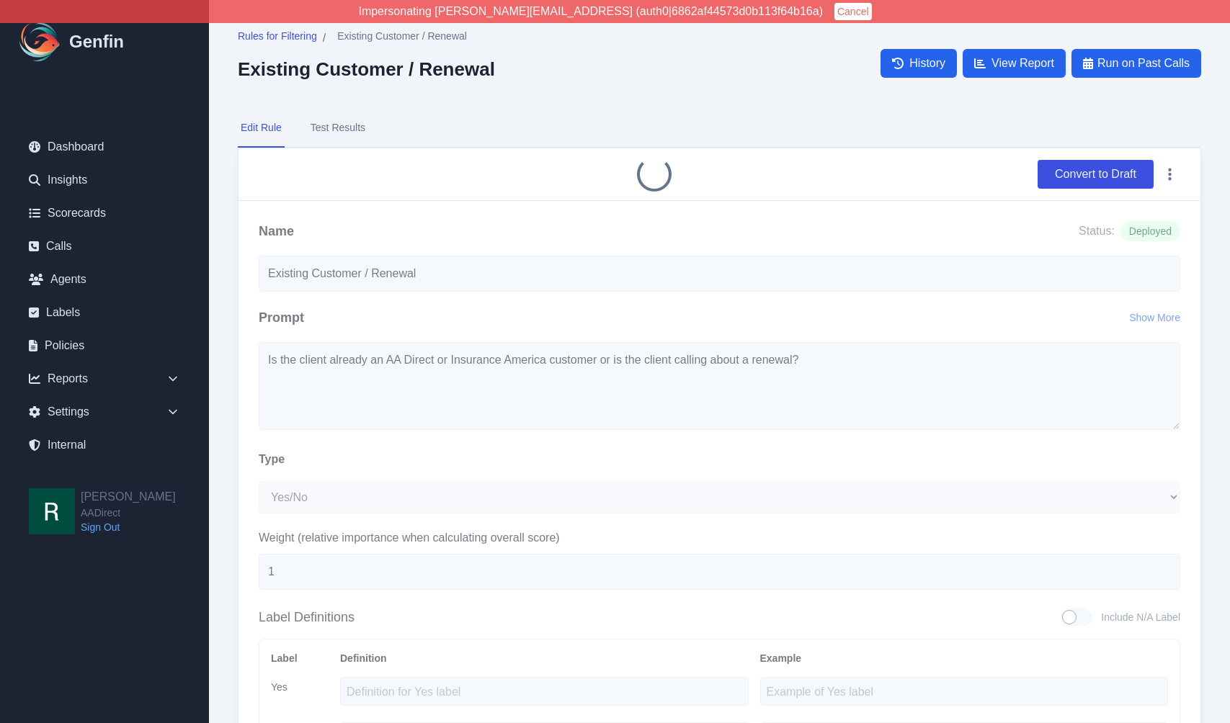
select select ">"
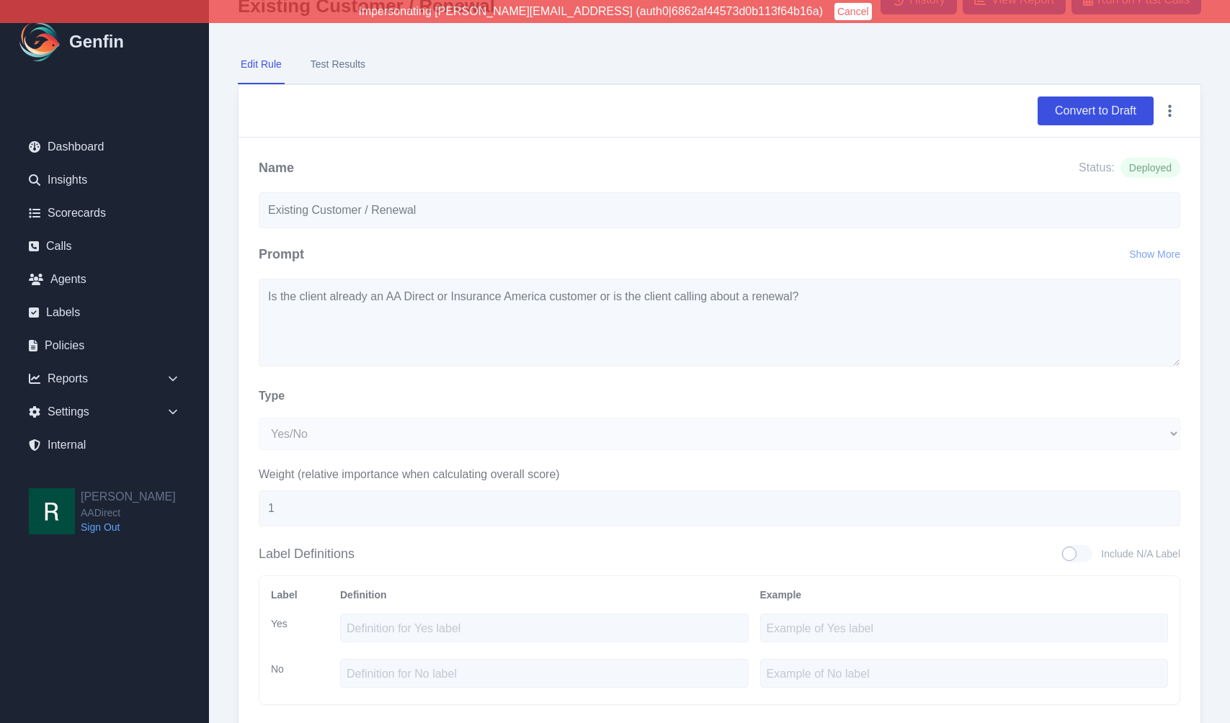
scroll to position [88, 0]
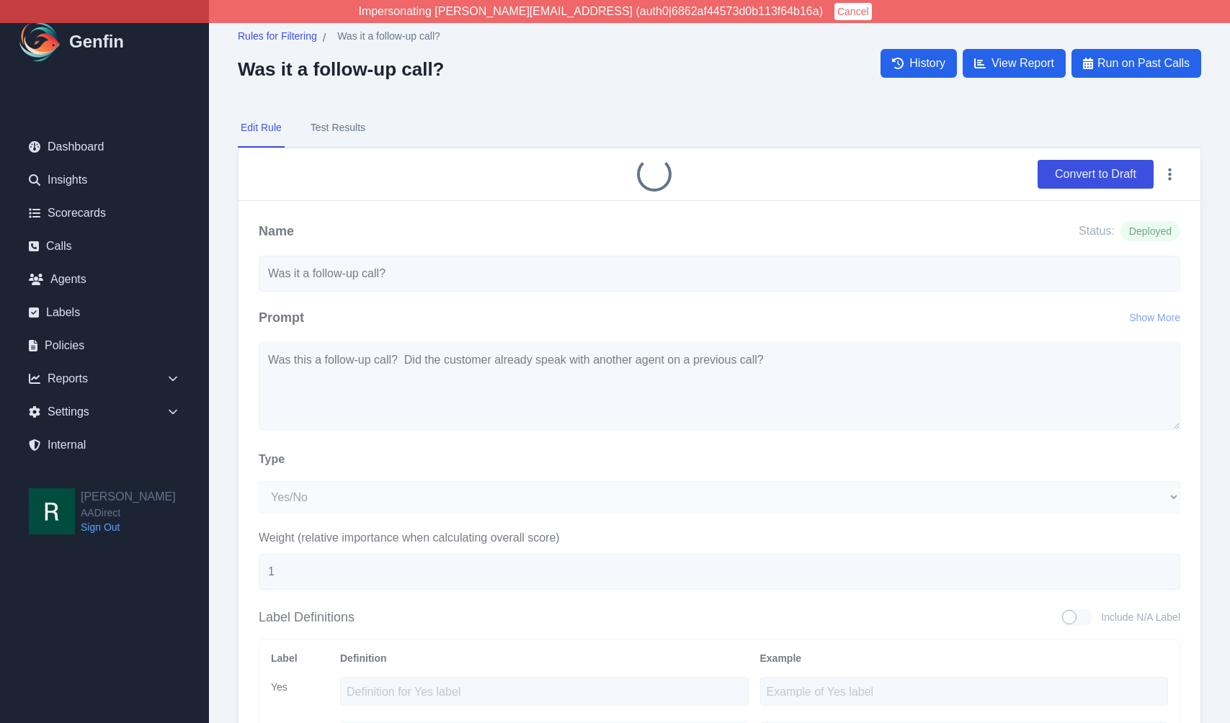
select select "Yes/No"
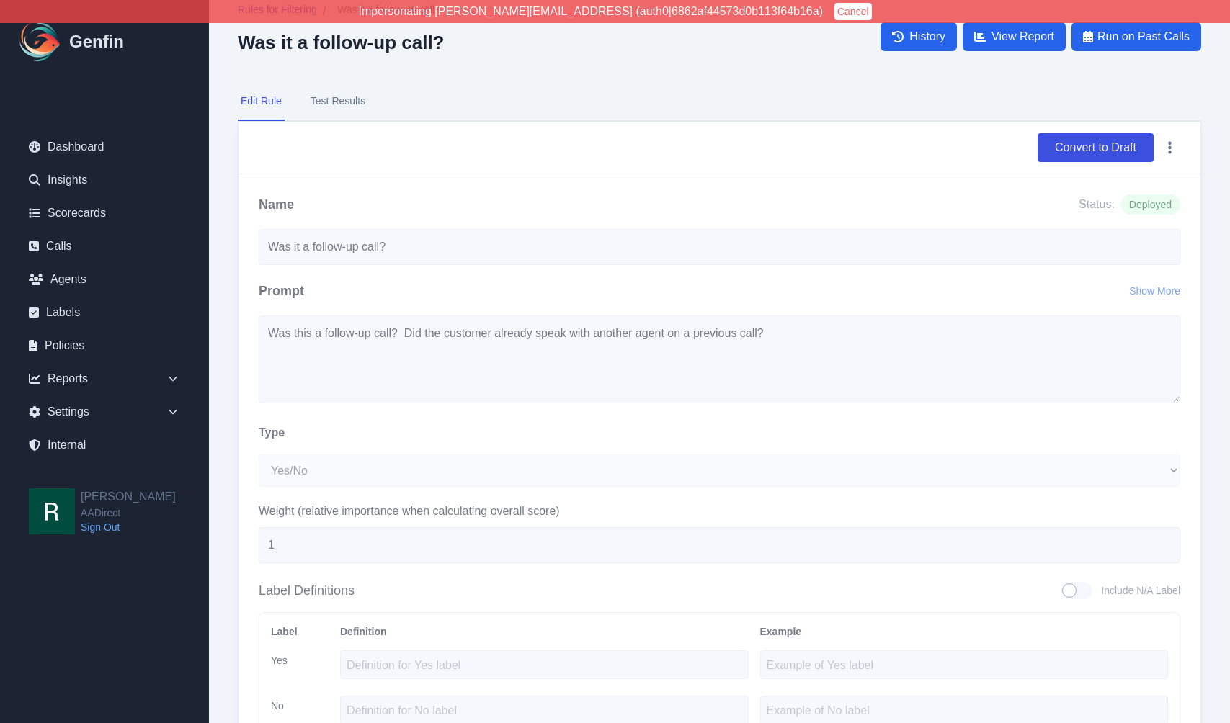
scroll to position [30, 0]
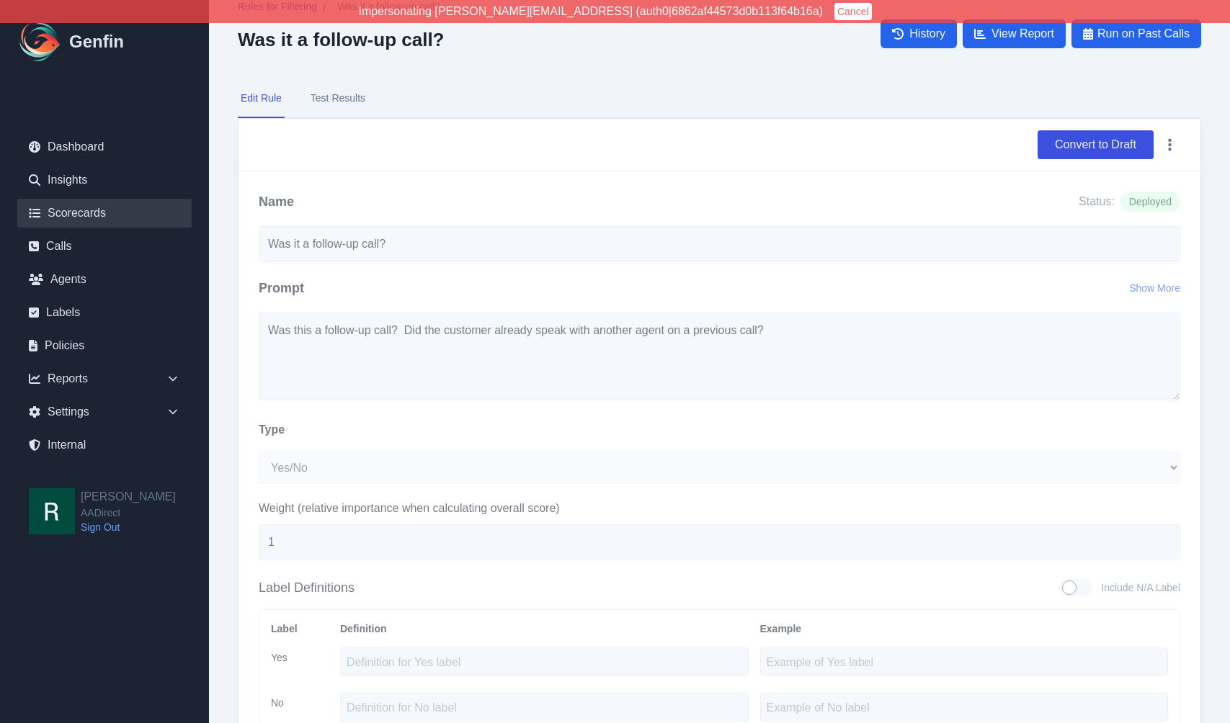
click at [81, 211] on link "Scorecards" at bounding box center [104, 213] width 174 height 29
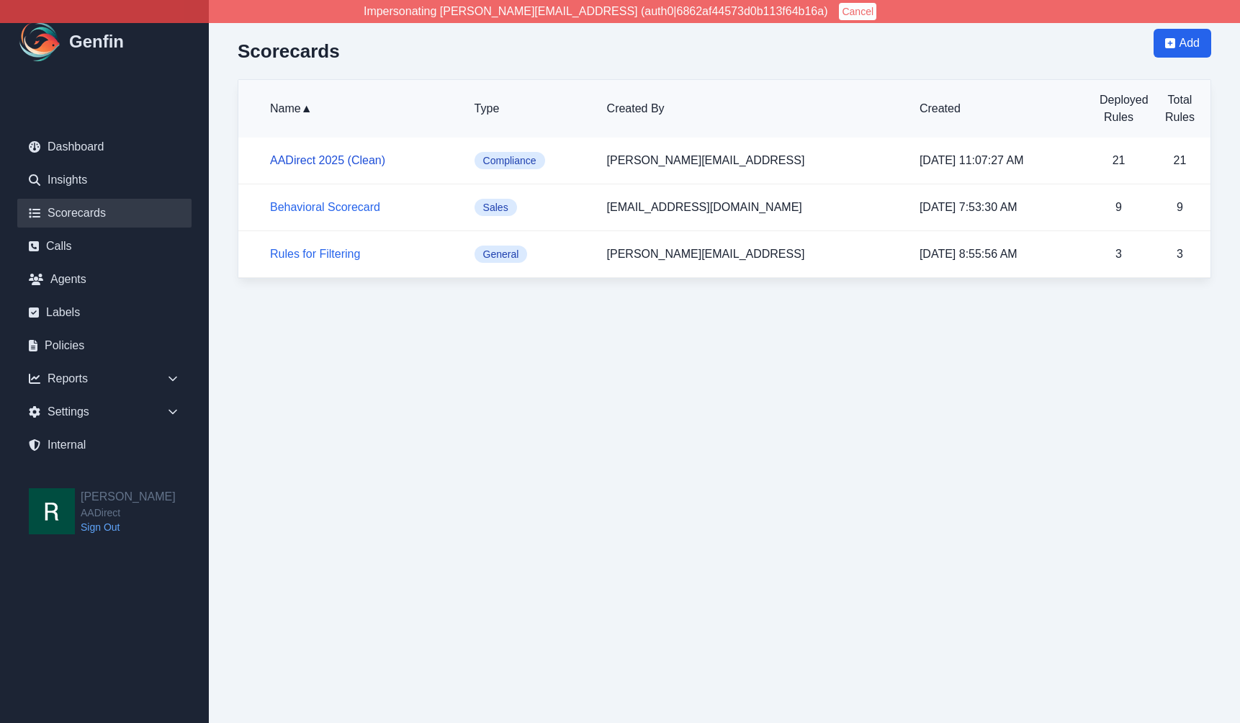
click at [334, 154] on link "AADirect 2025 (Clean)" at bounding box center [327, 160] width 115 height 12
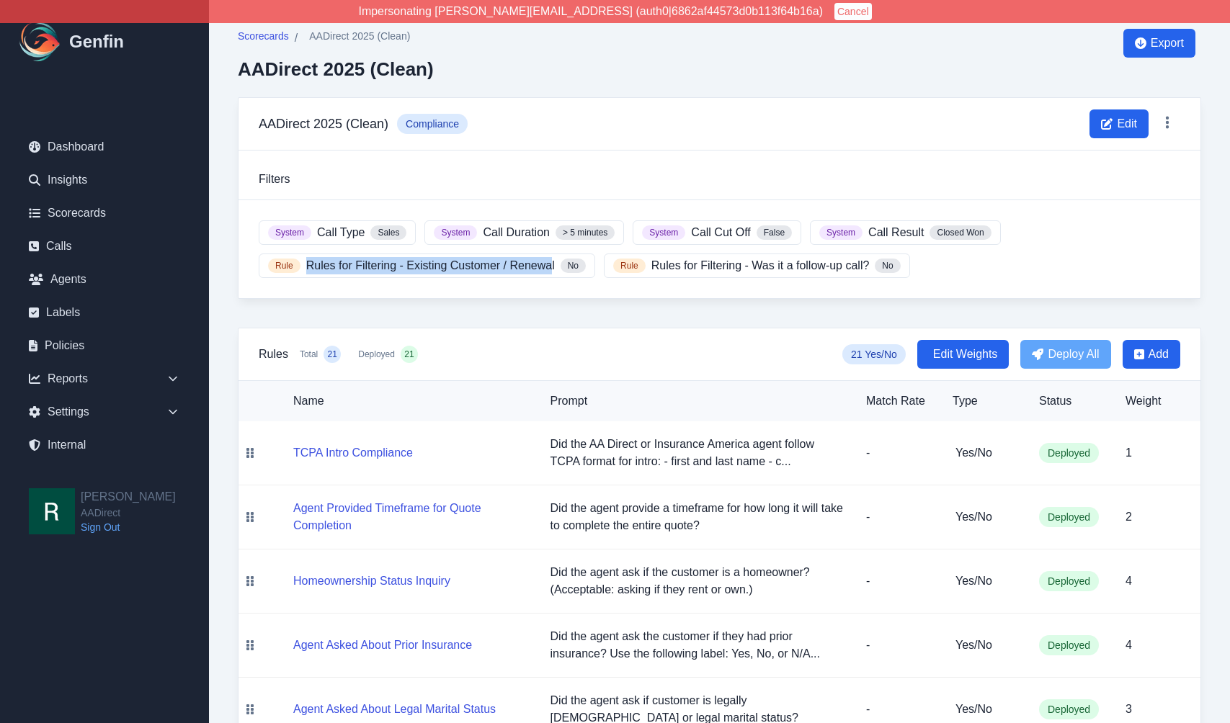
drag, startPoint x: 306, startPoint y: 264, endPoint x: 550, endPoint y: 267, distance: 244.2
click at [550, 267] on span "Rules for Filtering - Existing Customer / Renewal" at bounding box center [430, 265] width 249 height 17
click at [491, 264] on span "Rules for Filtering - Existing Customer / Renewal" at bounding box center [430, 265] width 249 height 17
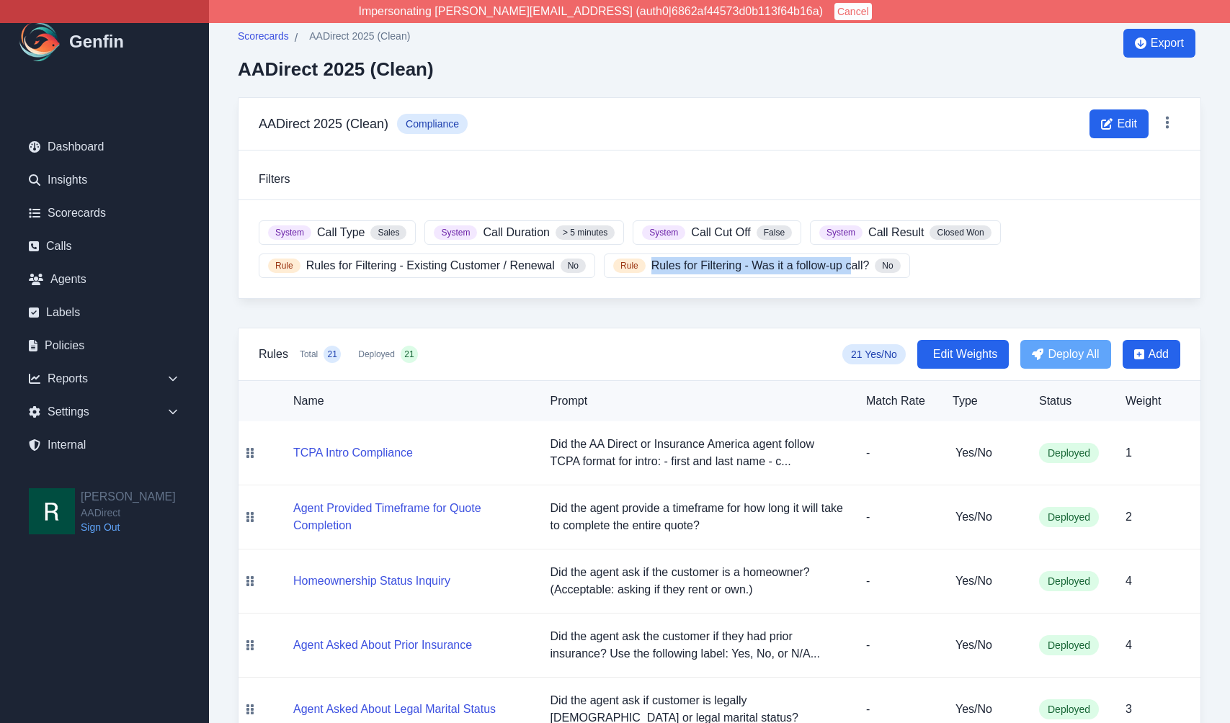
drag, startPoint x: 662, startPoint y: 268, endPoint x: 849, endPoint y: 267, distance: 186.6
click at [849, 267] on span "Rules for Filtering - Was it a follow-up call?" at bounding box center [760, 265] width 218 height 17
drag, startPoint x: 853, startPoint y: 267, endPoint x: 888, endPoint y: 268, distance: 35.3
click at [853, 267] on span "Rules for Filtering - Was it a follow-up call?" at bounding box center [760, 265] width 218 height 17
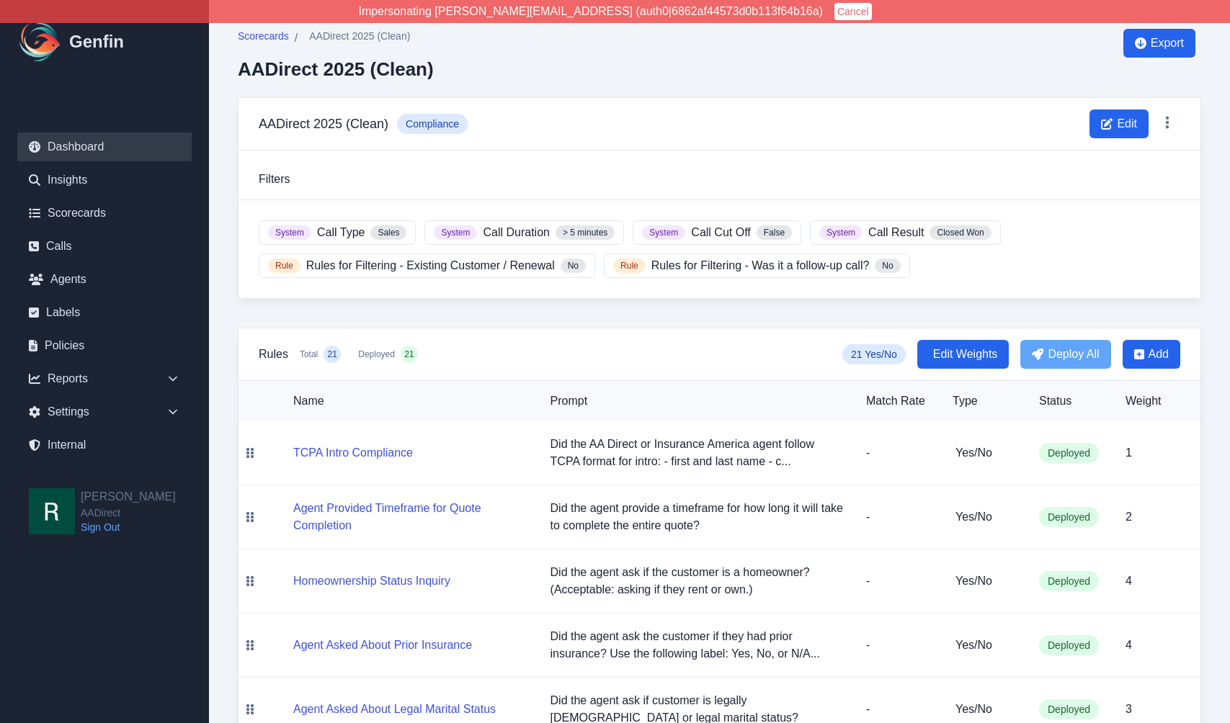
click at [87, 148] on link "Dashboard" at bounding box center [104, 147] width 174 height 29
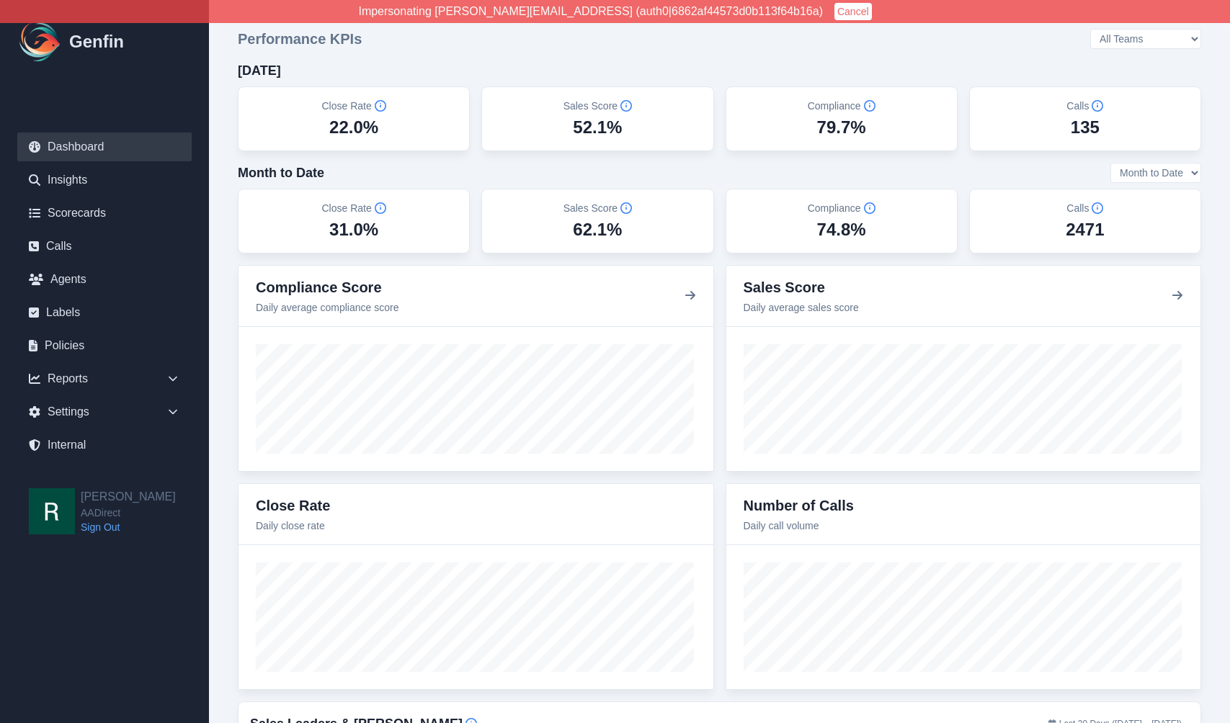
click at [1158, 47] on select "All Teams [PERSON_NAME] Support" at bounding box center [1145, 39] width 111 height 20
select select "3"
click at [1129, 29] on select "All Teams [PERSON_NAME] Support" at bounding box center [1145, 39] width 111 height 20
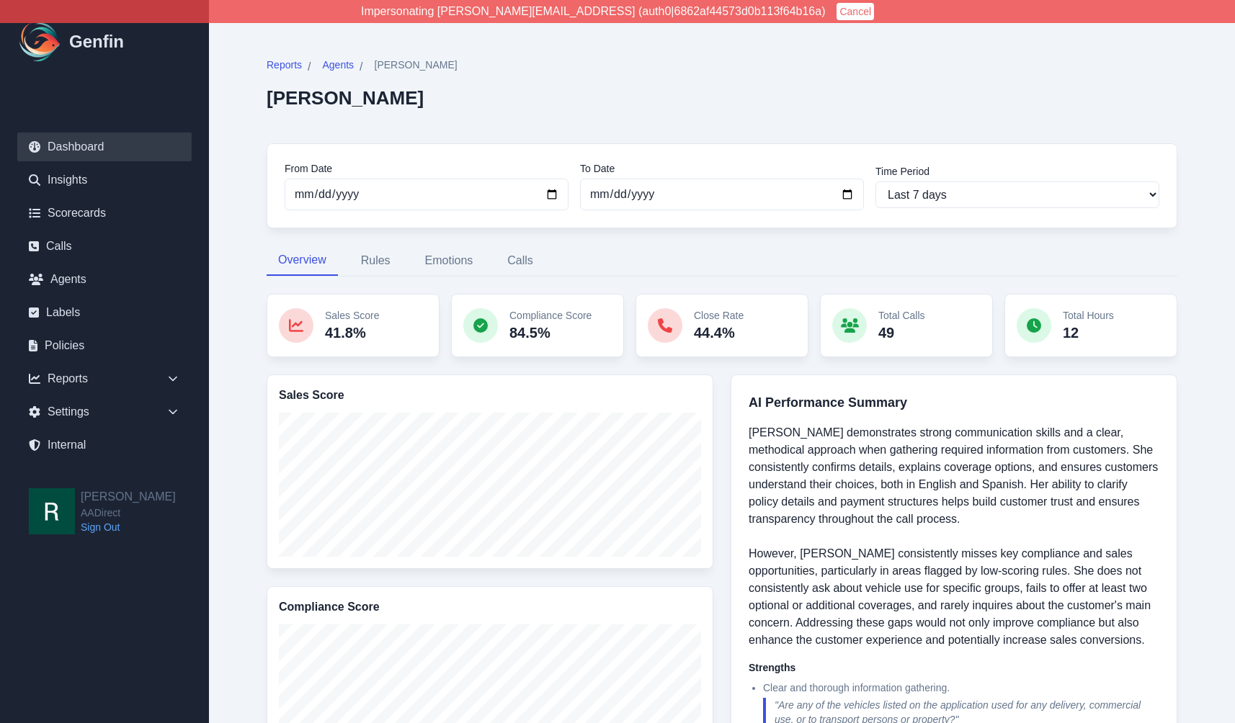
click at [89, 147] on link "Dashboard" at bounding box center [104, 147] width 174 height 29
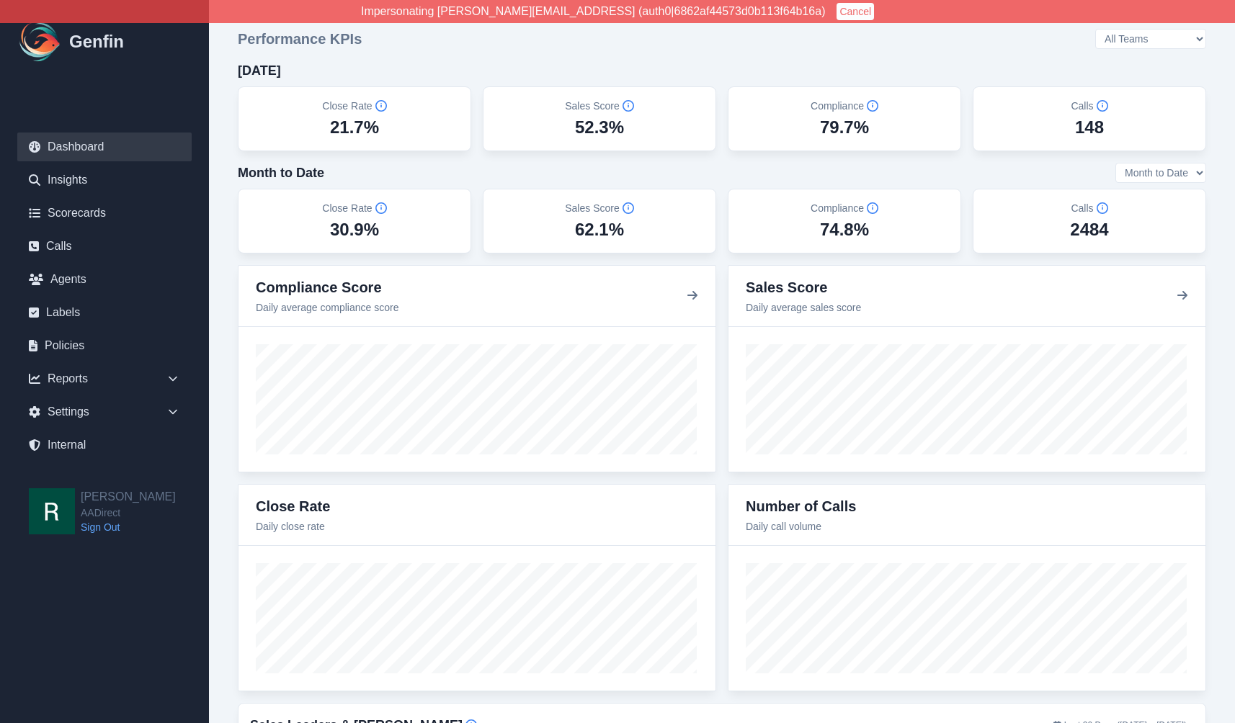
click at [1177, 37] on select "All Teams [PERSON_NAME] Support" at bounding box center [1150, 39] width 111 height 20
click at [1135, 29] on select "All Teams [PERSON_NAME] Support" at bounding box center [1150, 39] width 111 height 20
click at [1176, 40] on select "All Teams [PERSON_NAME] Support" at bounding box center [1150, 39] width 111 height 20
select select "3"
click at [1135, 29] on select "All Teams [PERSON_NAME] Support" at bounding box center [1150, 39] width 111 height 20
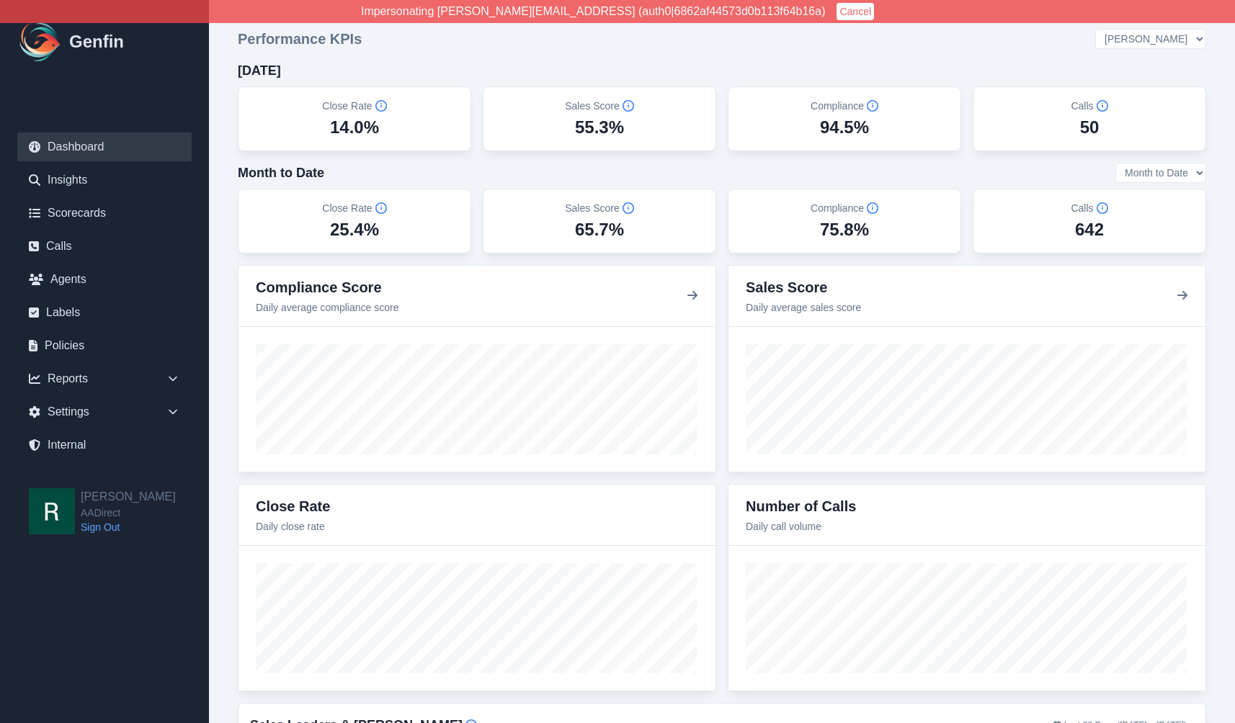
click at [658, 61] on div "Today" at bounding box center [722, 71] width 968 height 20
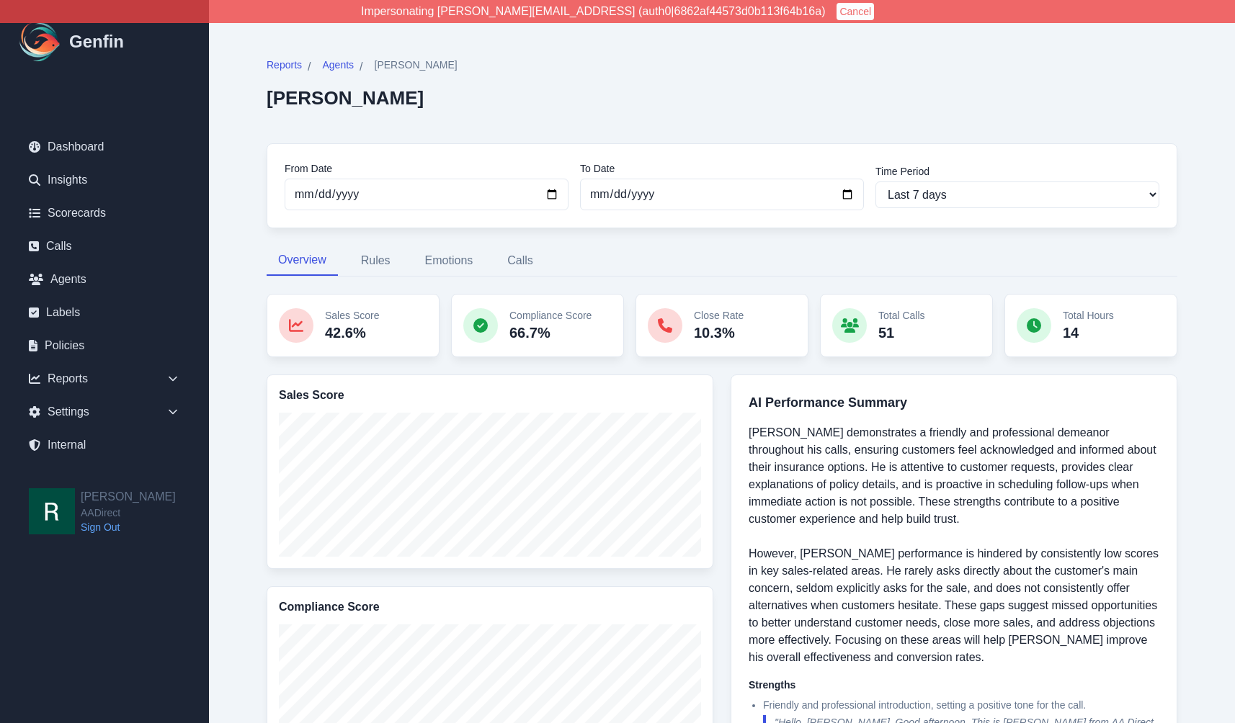
click at [614, 107] on div "Reports / Agents / [PERSON_NAME] [PERSON_NAME]" at bounding box center [722, 92] width 910 height 68
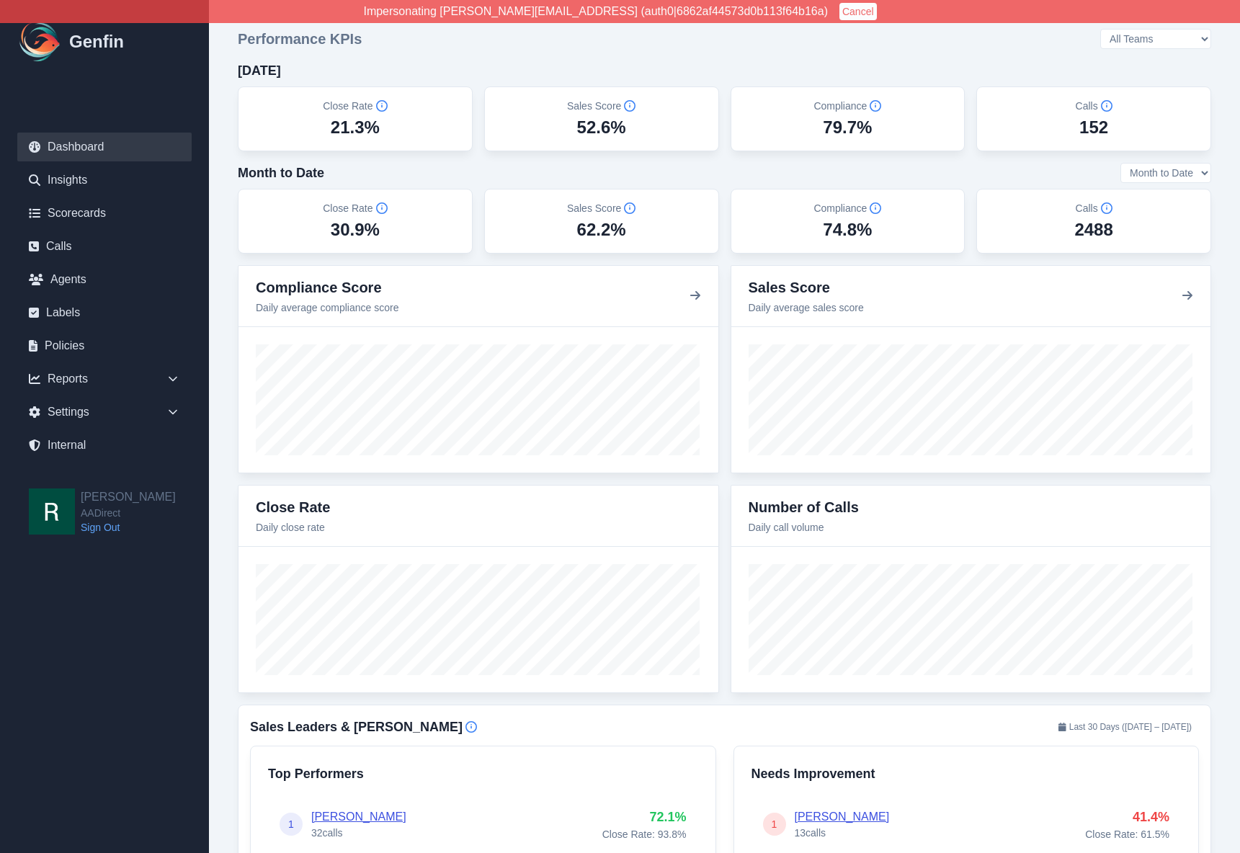
click at [1165, 40] on select "All Teams [PERSON_NAME] Support" at bounding box center [1155, 39] width 111 height 20
click at [1140, 29] on select "All Teams [PERSON_NAME] Support" at bounding box center [1155, 39] width 111 height 20
click at [1176, 48] on div "Performance KPIs All Teams [PERSON_NAME] Support [DATE] Close Rate 26.4% Sales …" at bounding box center [724, 141] width 973 height 225
click at [1174, 45] on select "All Teams [PERSON_NAME] Support" at bounding box center [1155, 39] width 111 height 20
click at [1140, 29] on select "All Teams [PERSON_NAME] Support" at bounding box center [1155, 39] width 111 height 20
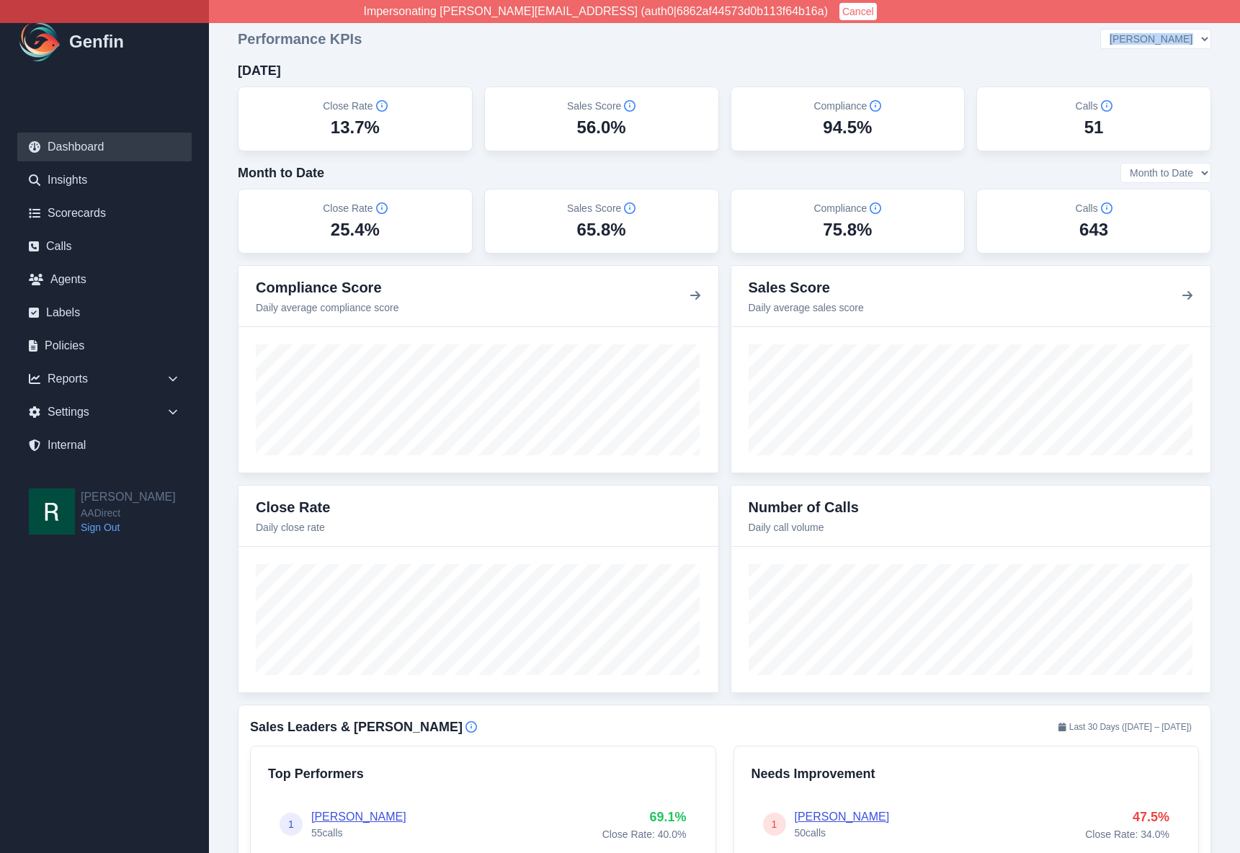
click at [1172, 41] on select "All Teams [PERSON_NAME] Support" at bounding box center [1155, 39] width 111 height 20
click at [1140, 29] on select "All Teams [PERSON_NAME] Support" at bounding box center [1155, 39] width 111 height 20
click at [1187, 37] on select "All Teams [PERSON_NAME] Support" at bounding box center [1155, 39] width 111 height 20
click at [1140, 29] on select "All Teams [PERSON_NAME] Support" at bounding box center [1155, 39] width 111 height 20
click at [1171, 40] on select "All Teams [PERSON_NAME] Support" at bounding box center [1155, 39] width 111 height 20
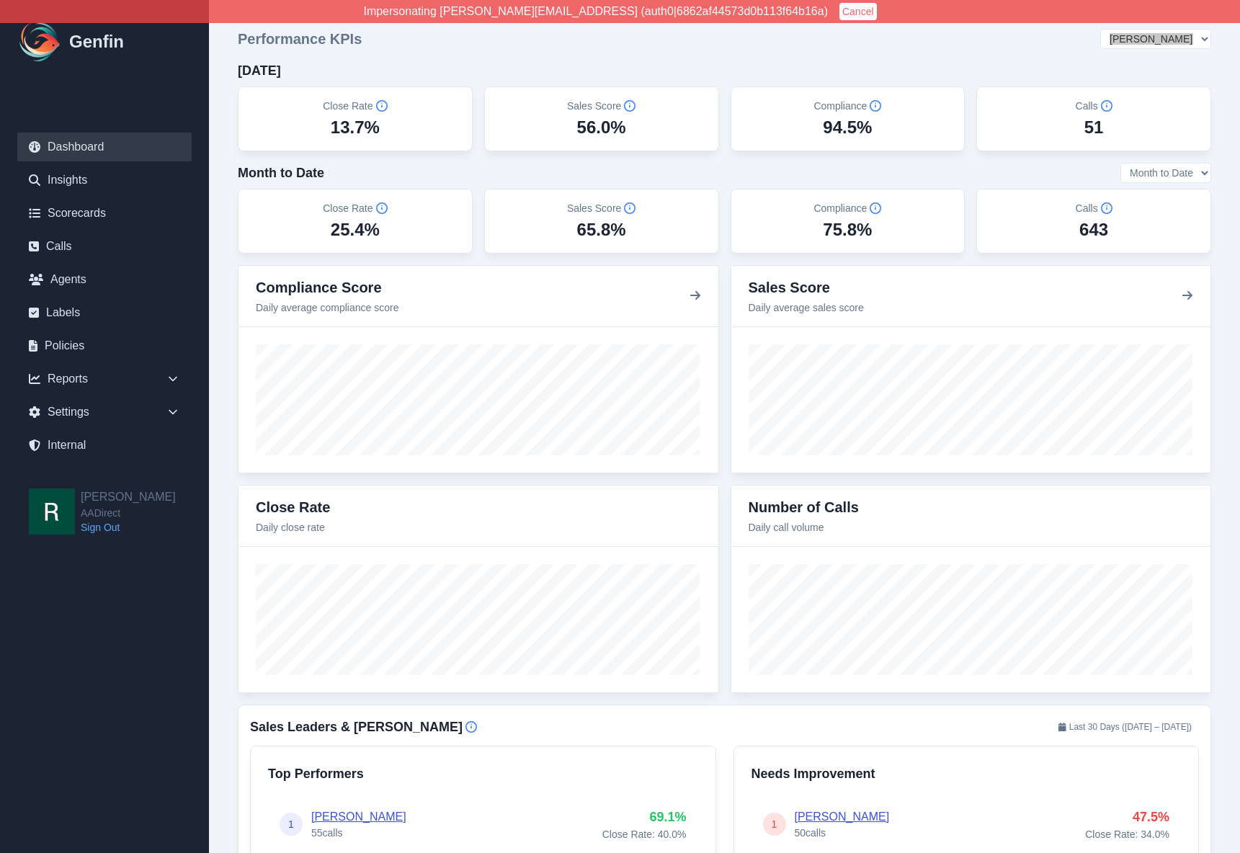
click at [1140, 29] on select "All Teams [PERSON_NAME] Support" at bounding box center [1155, 39] width 111 height 20
click at [1181, 32] on select "All Teams [PERSON_NAME] Support" at bounding box center [1155, 39] width 111 height 20
click at [1140, 29] on select "All Teams [PERSON_NAME] Support" at bounding box center [1155, 39] width 111 height 20
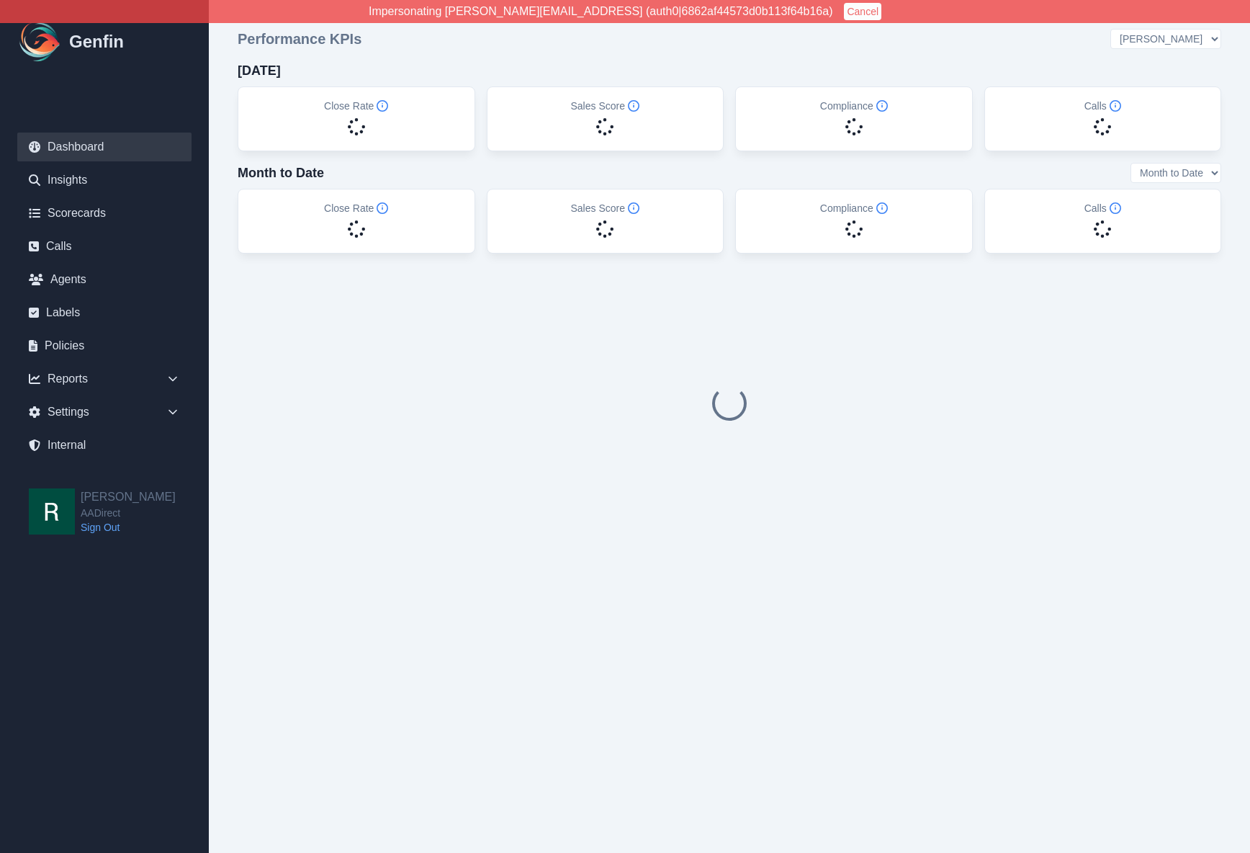
click at [987, 71] on div "[DATE]" at bounding box center [730, 71] width 984 height 20
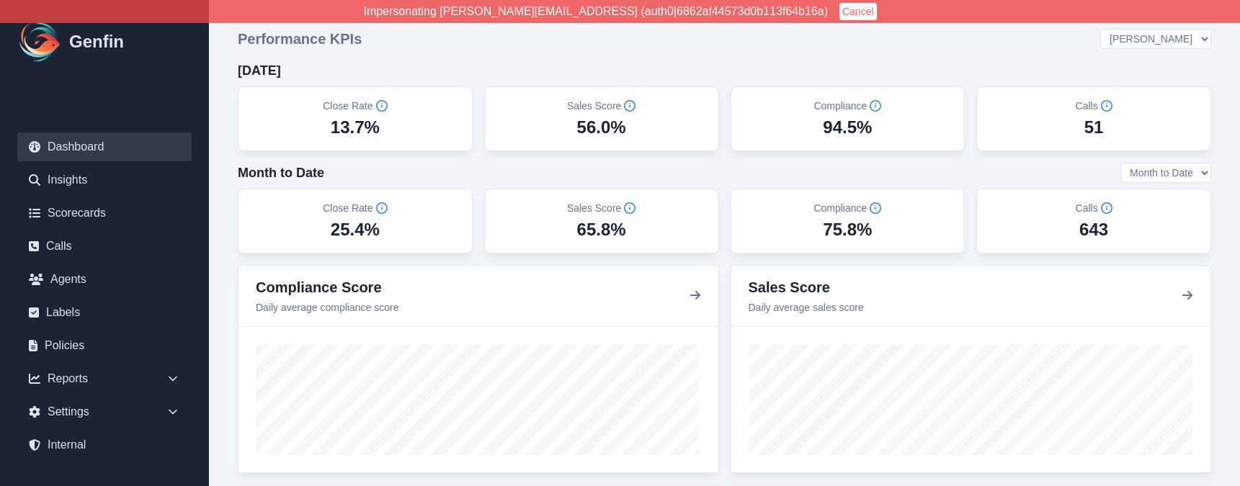
click at [1098, 76] on div "[DATE]" at bounding box center [724, 71] width 973 height 20
click at [1160, 50] on div "Performance KPIs All Teams [PERSON_NAME] Support [DATE] Close Rate 13.7% Sales …" at bounding box center [724, 141] width 973 height 225
click at [1166, 42] on select "All Teams [PERSON_NAME] Support" at bounding box center [1155, 39] width 111 height 20
click at [1140, 29] on select "All Teams [PERSON_NAME] Support" at bounding box center [1155, 39] width 111 height 20
click at [1158, 45] on select "All Teams [PERSON_NAME] Support" at bounding box center [1155, 39] width 111 height 20
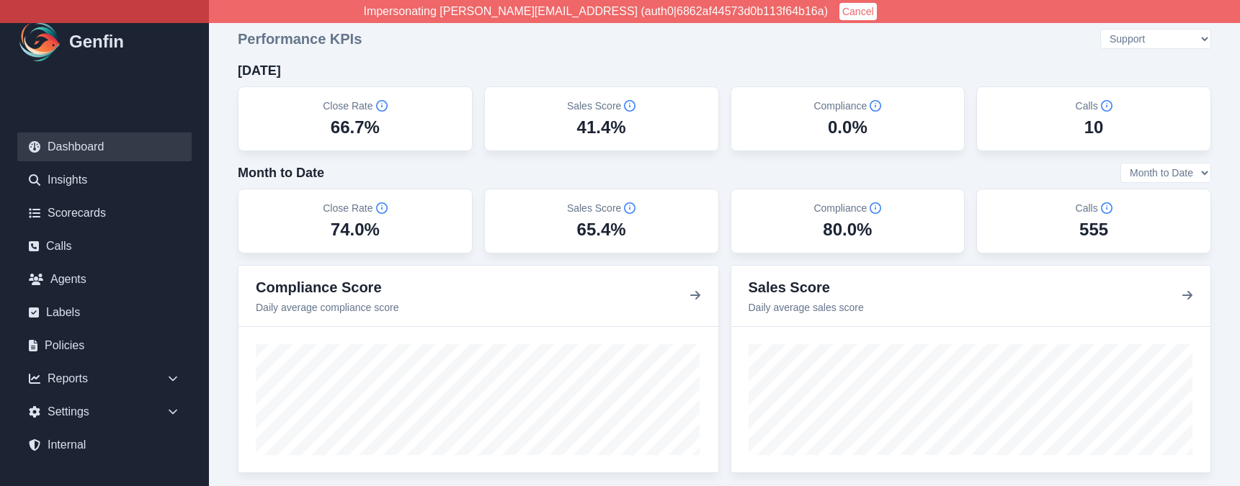
select select "3"
click at [1140, 29] on select "All Teams [PERSON_NAME] Support" at bounding box center [1155, 39] width 111 height 20
